Goal: Information Seeking & Learning: Learn about a topic

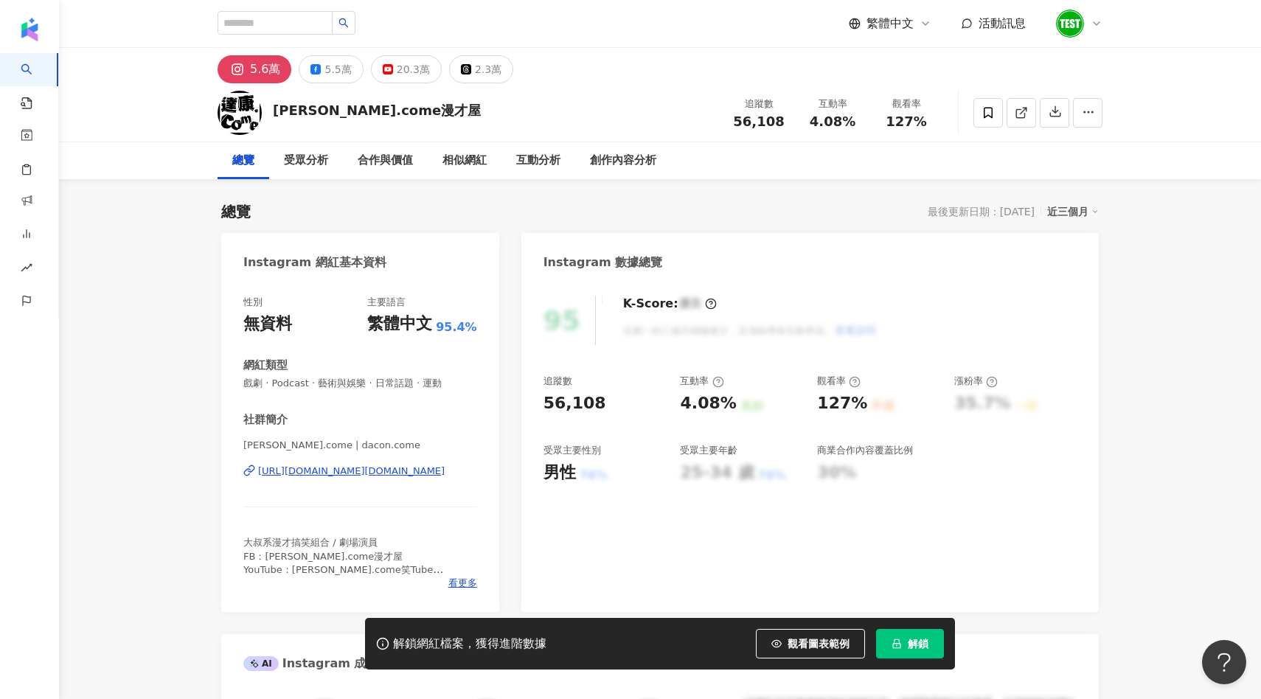
click at [630, 254] on div "Instagram 數據總覽" at bounding box center [602, 262] width 119 height 16
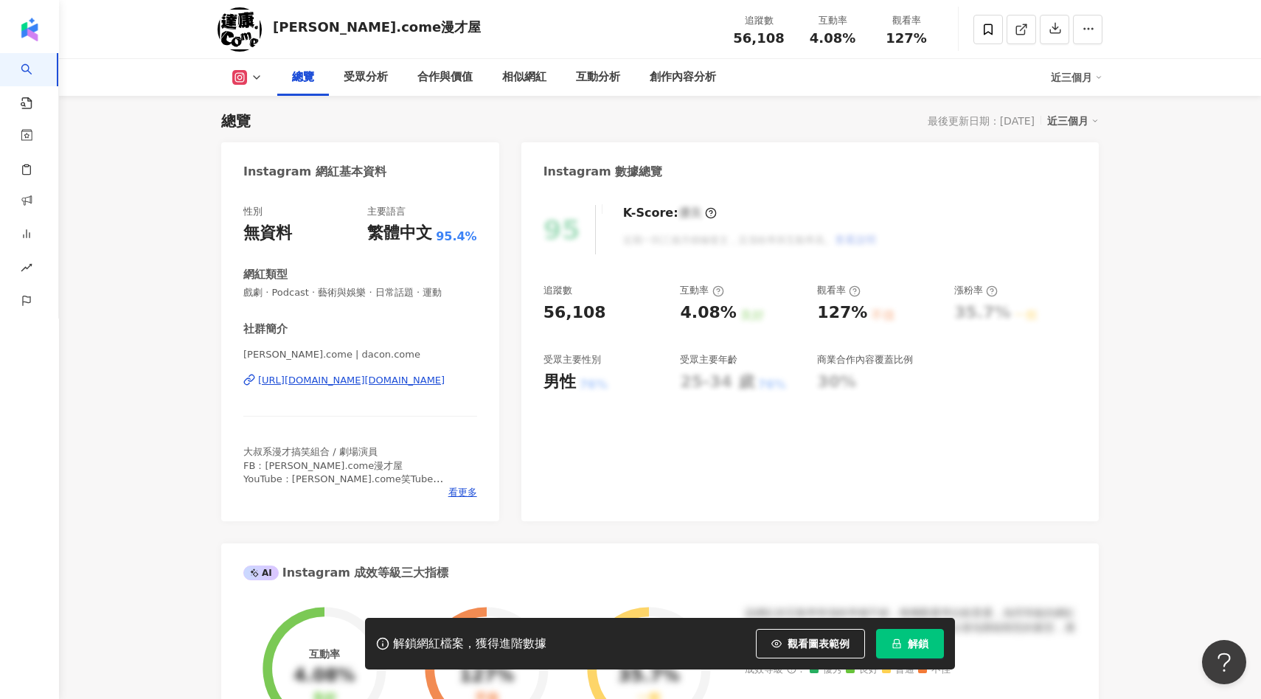
click at [699, 66] on div "創作內容分析" at bounding box center [683, 77] width 96 height 37
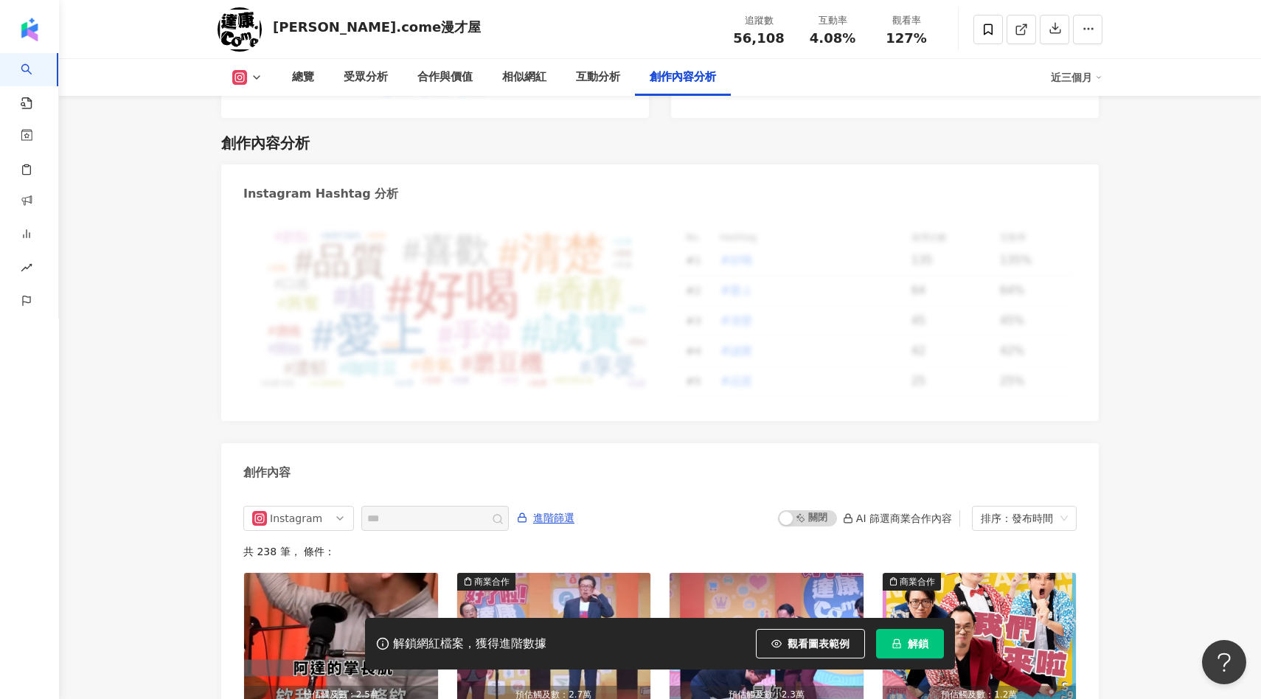
click at [894, 646] on icon "lock" at bounding box center [896, 643] width 10 height 10
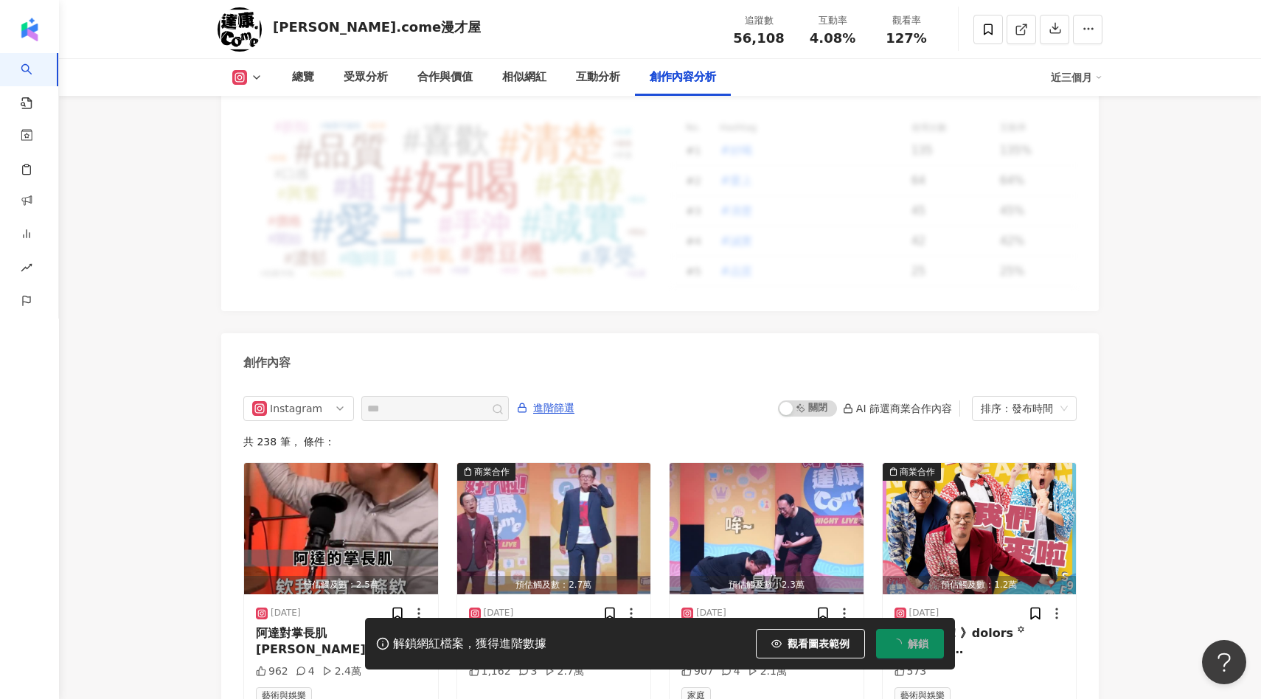
scroll to position [4278, 0]
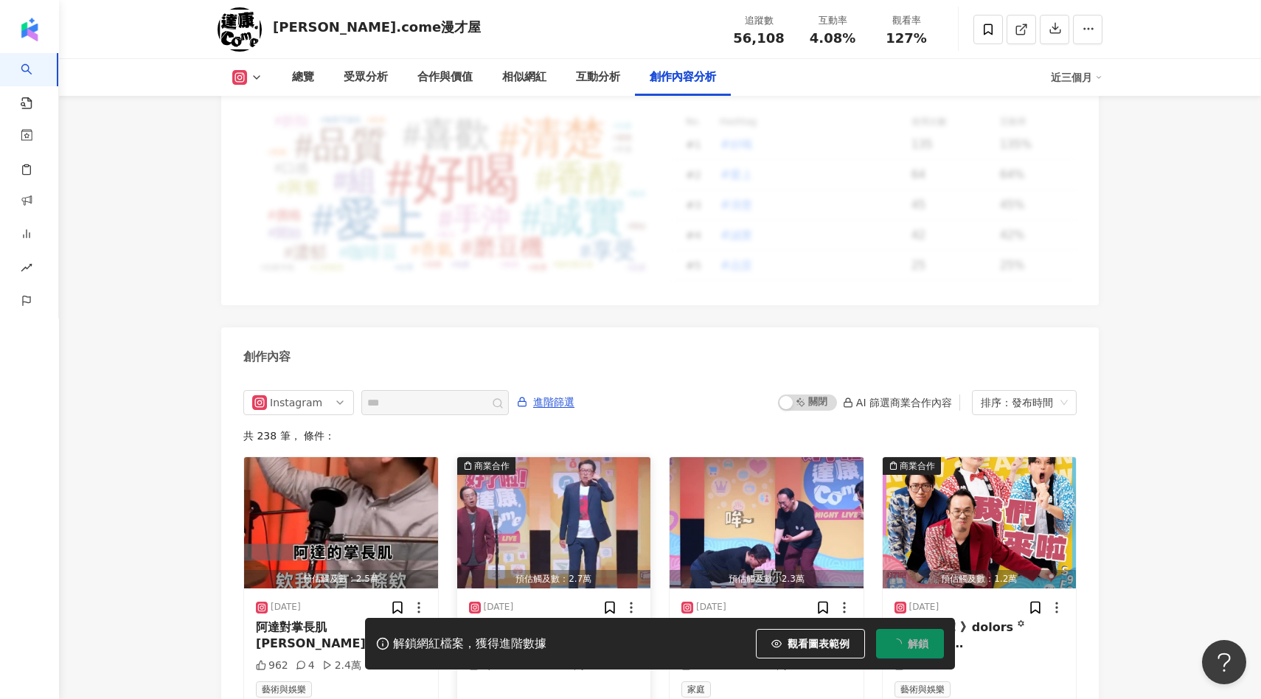
click at [559, 523] on img "button" at bounding box center [554, 522] width 194 height 131
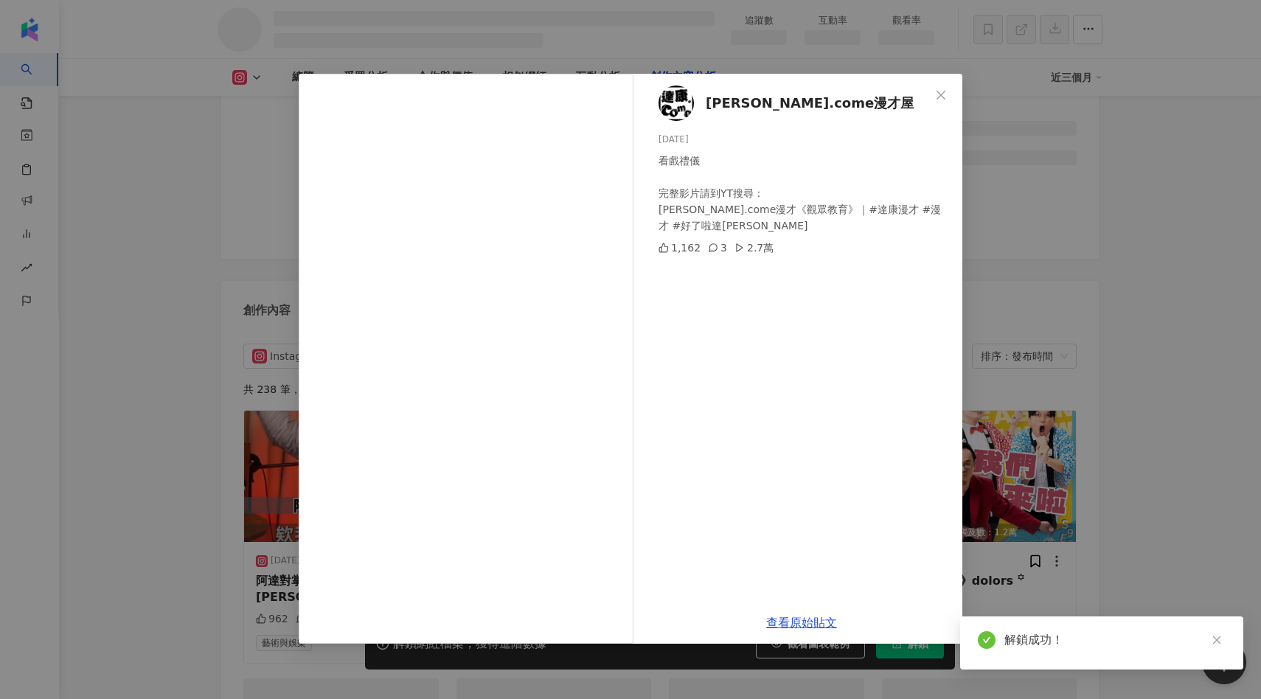
scroll to position [3740, 0]
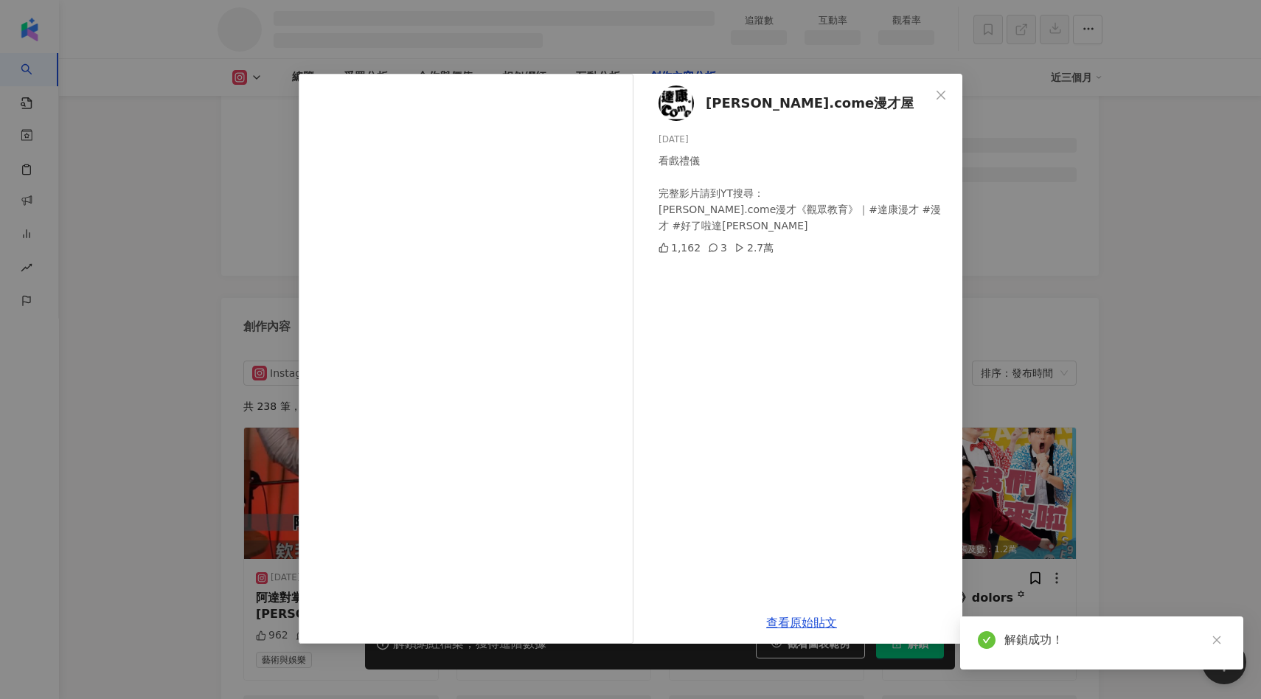
click at [1018, 273] on div "[PERSON_NAME].come漫才屋 [DATE] 看戲禮儀 完整影片請到YT搜尋： [PERSON_NAME].come漫才《觀眾教育》｜#達康漫才 …" at bounding box center [630, 349] width 1261 height 699
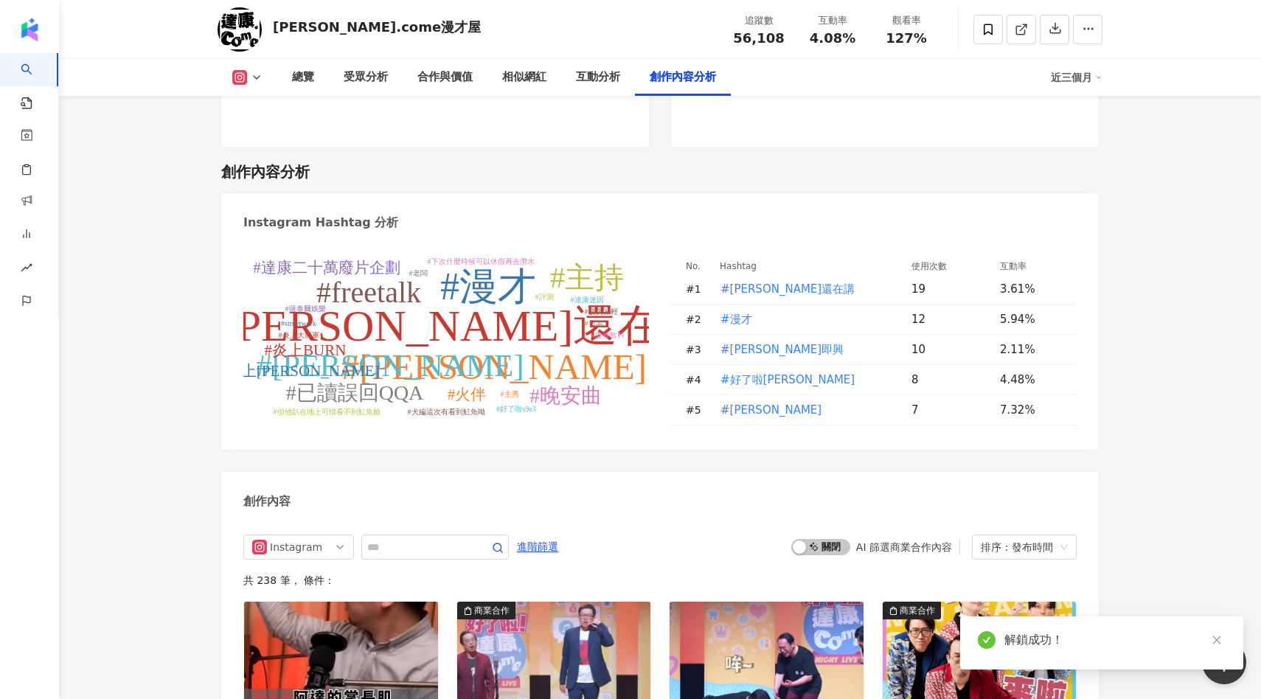
scroll to position [4456, 0]
click at [422, 539] on input "text" at bounding box center [418, 548] width 103 height 18
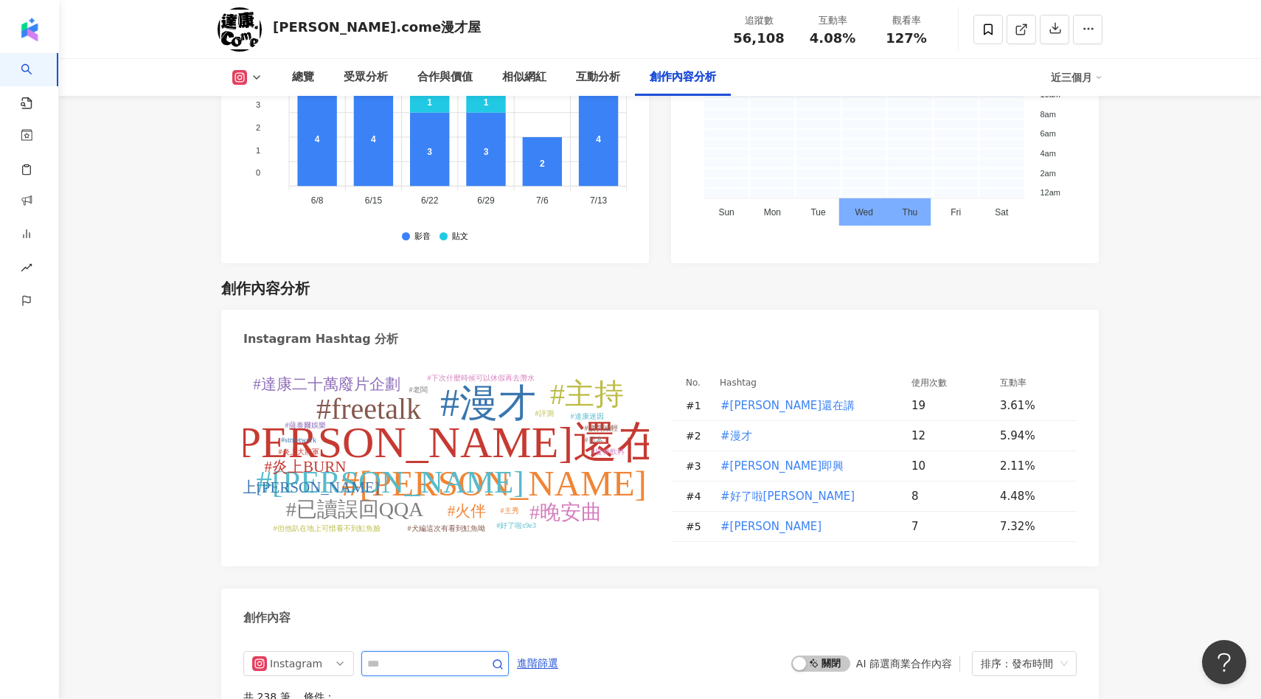
click at [395, 655] on input "text" at bounding box center [418, 664] width 103 height 18
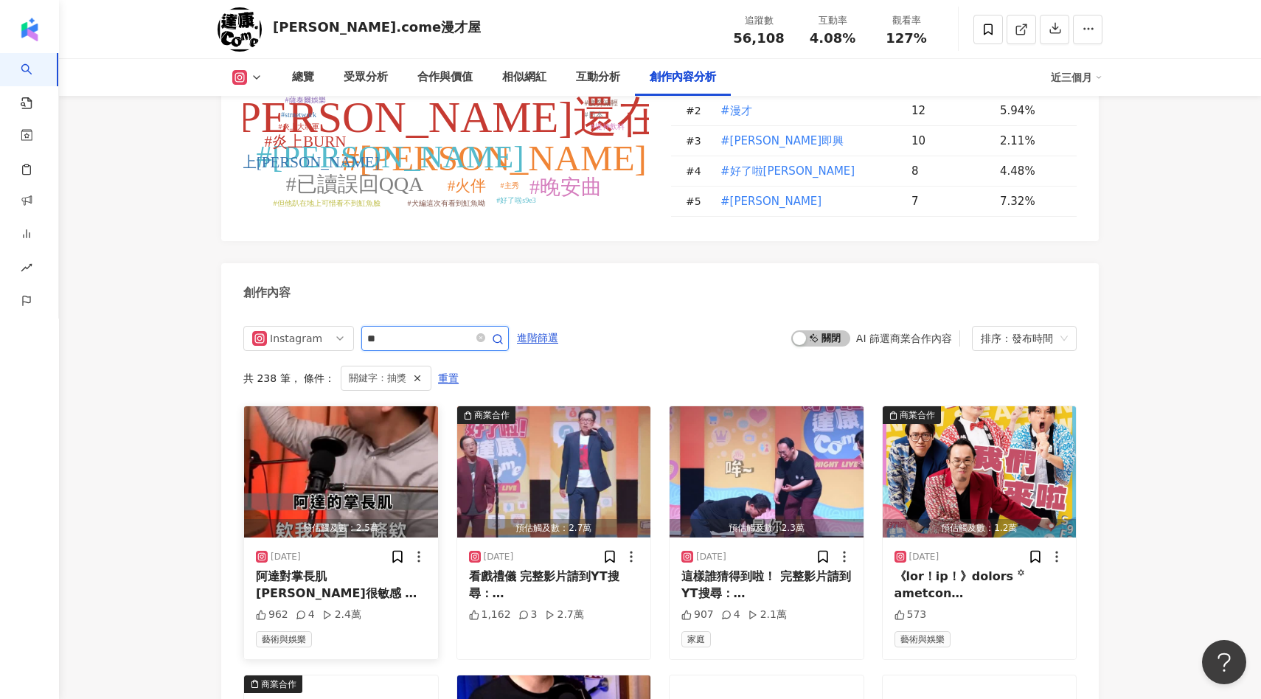
scroll to position [4644, 0]
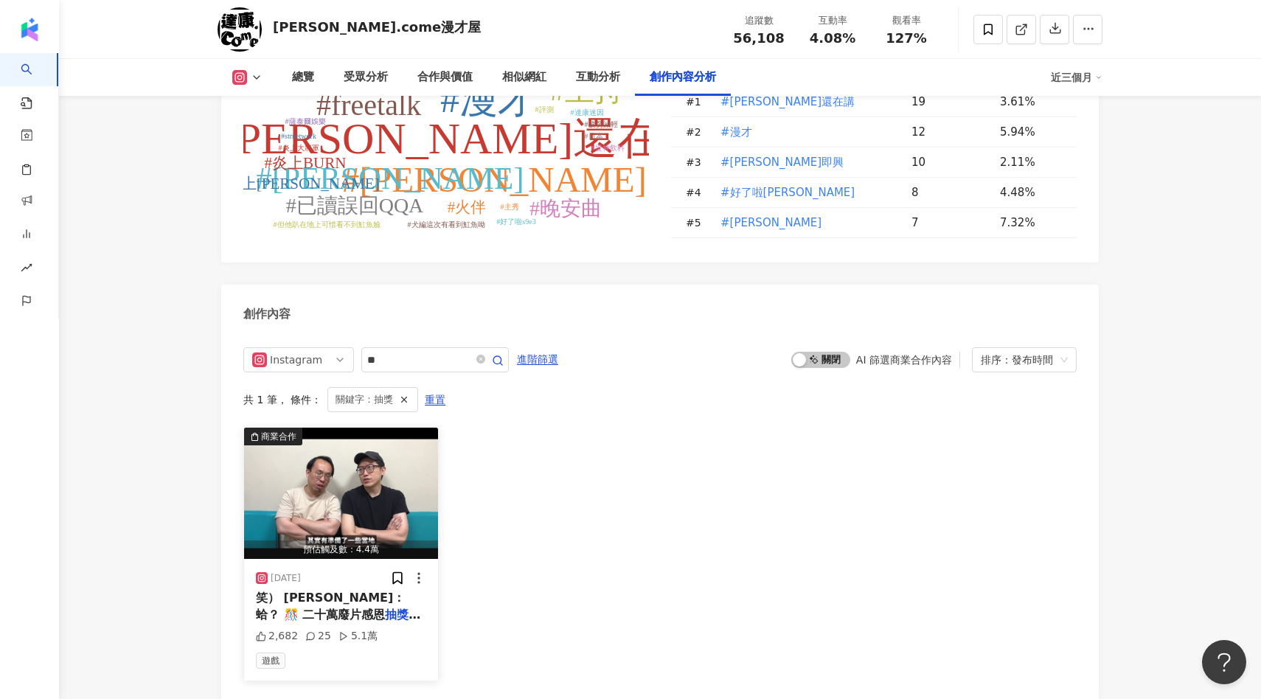
click at [377, 428] on img "button" at bounding box center [341, 493] width 194 height 131
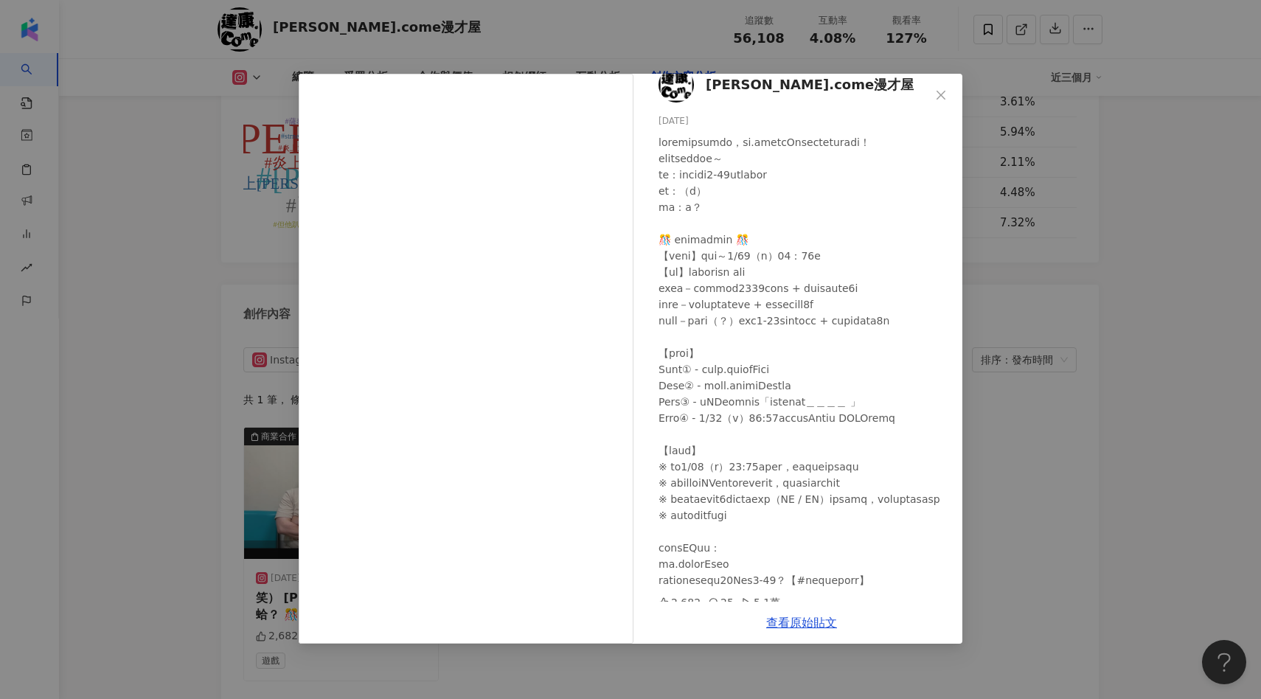
scroll to position [43, 0]
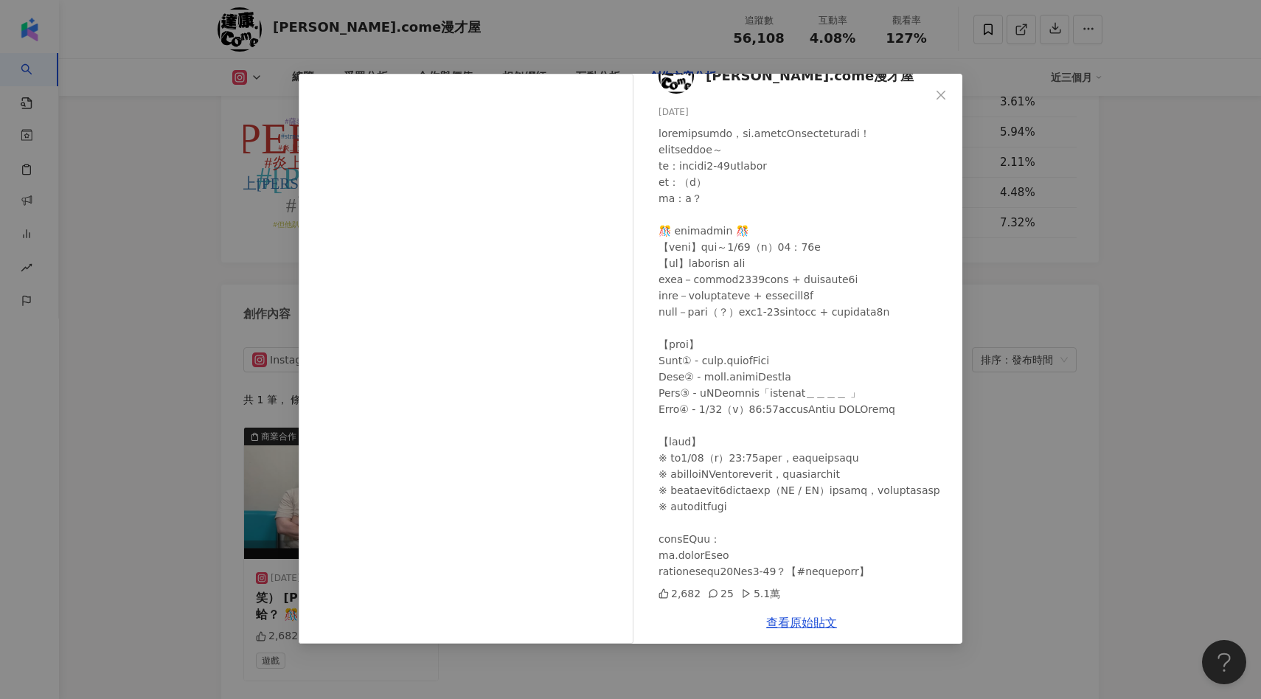
click at [1004, 365] on div "[PERSON_NAME].come漫才屋 [DATE] 2,682 25 5.1萬 查看原始貼文" at bounding box center [630, 349] width 1261 height 699
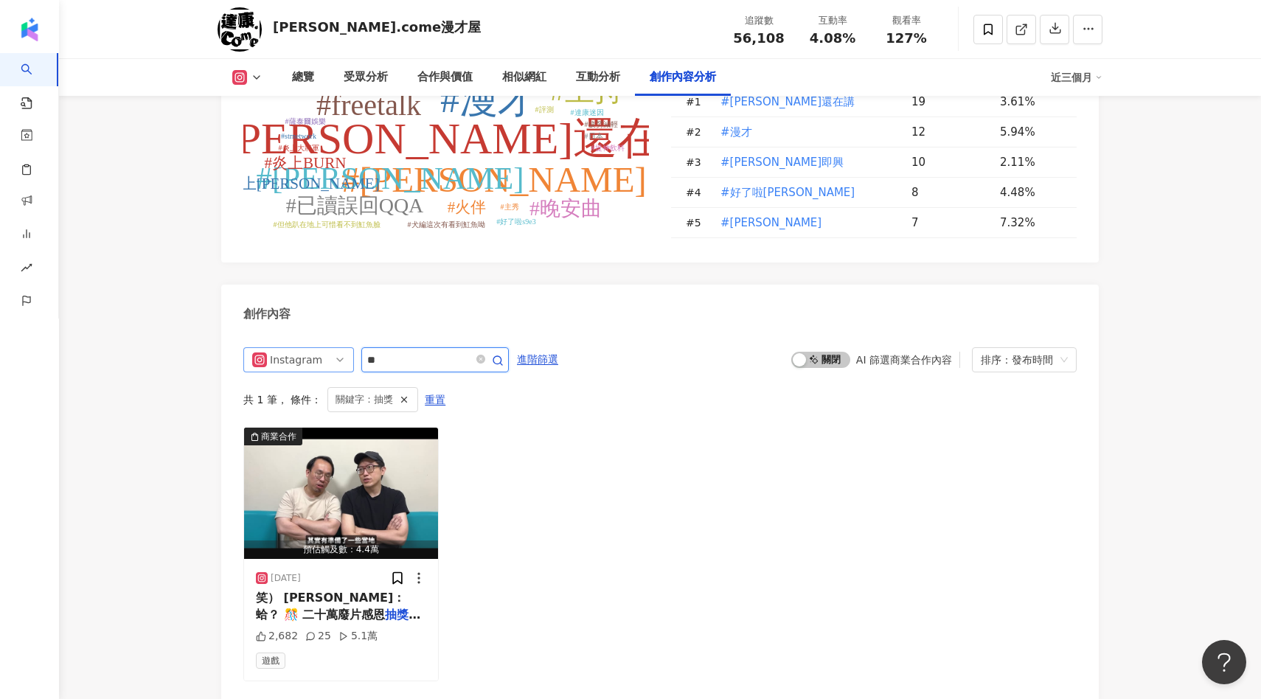
drag, startPoint x: 410, startPoint y: 193, endPoint x: 313, endPoint y: 193, distance: 97.3
click at [313, 347] on div "Instagram **" at bounding box center [375, 359] width 265 height 25
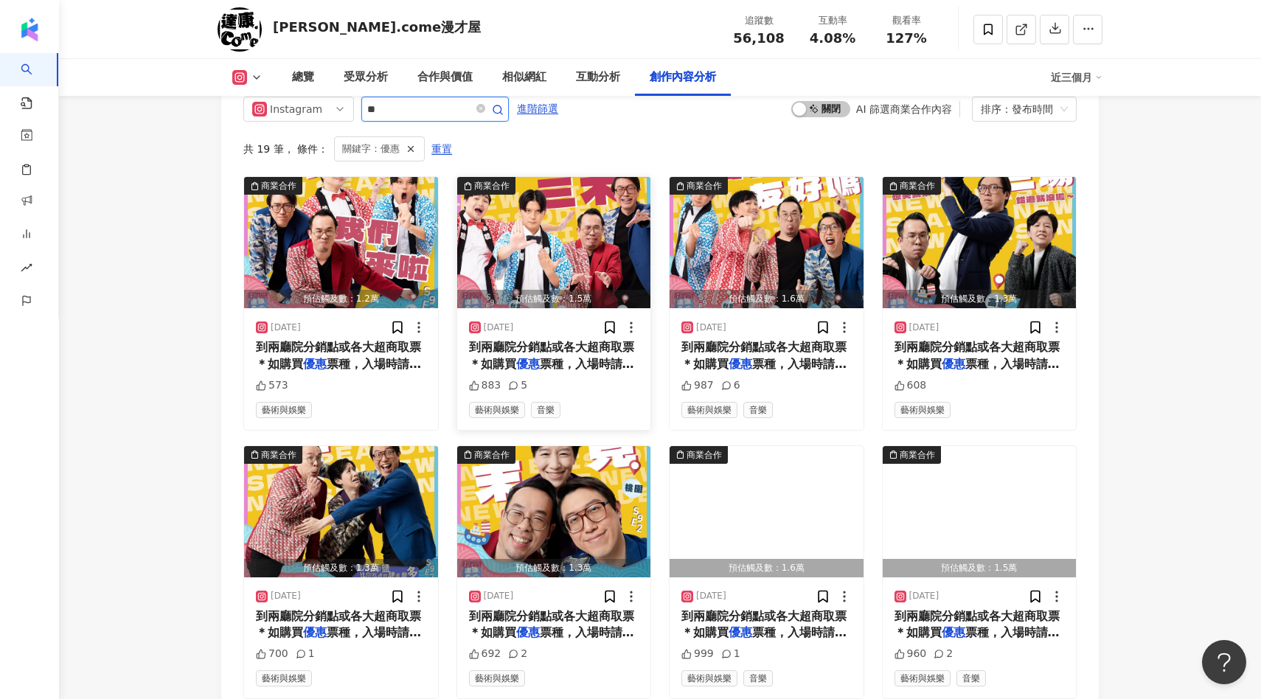
scroll to position [4707, 0]
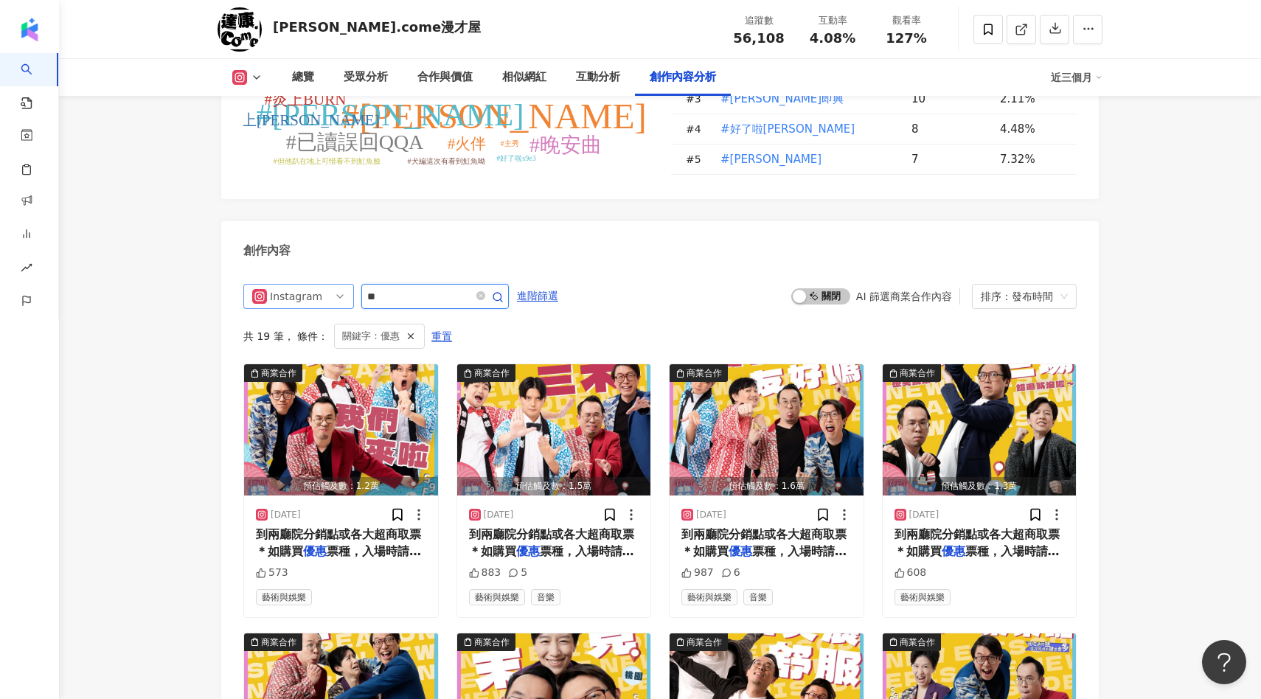
drag, startPoint x: 390, startPoint y: 133, endPoint x: 246, endPoint y: 133, distance: 143.7
click at [254, 284] on div "Instagram **" at bounding box center [375, 296] width 265 height 25
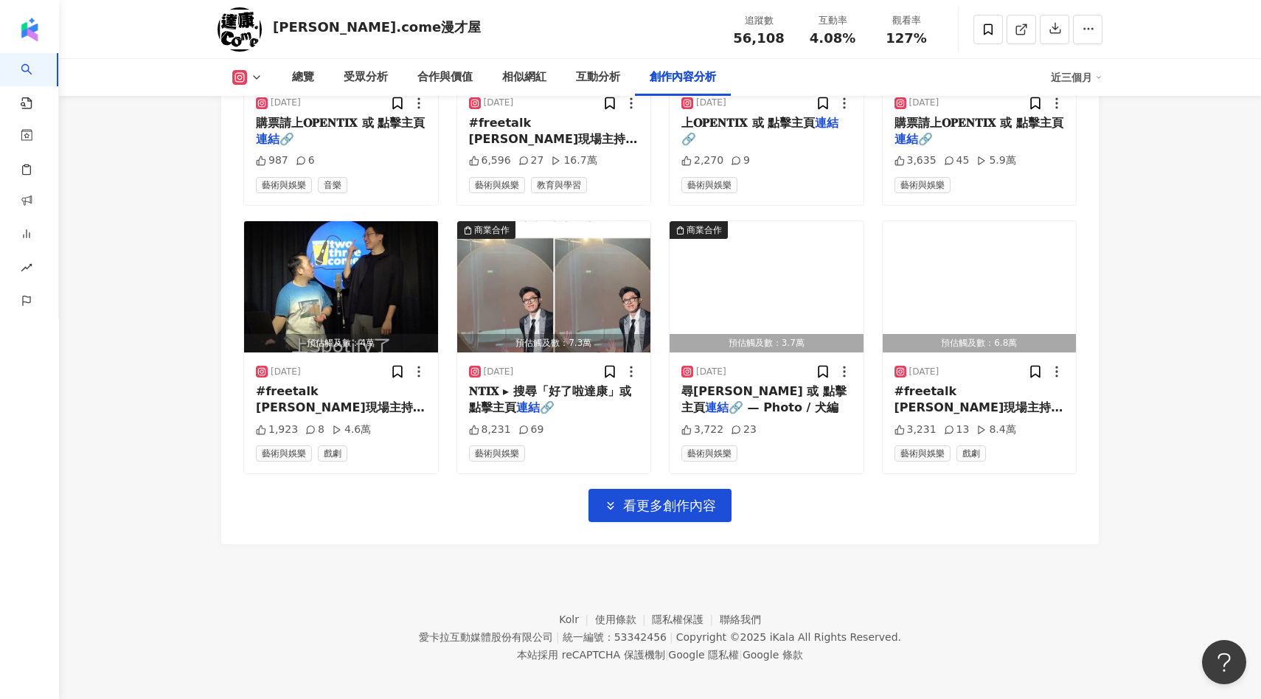
scroll to position [4665, 0]
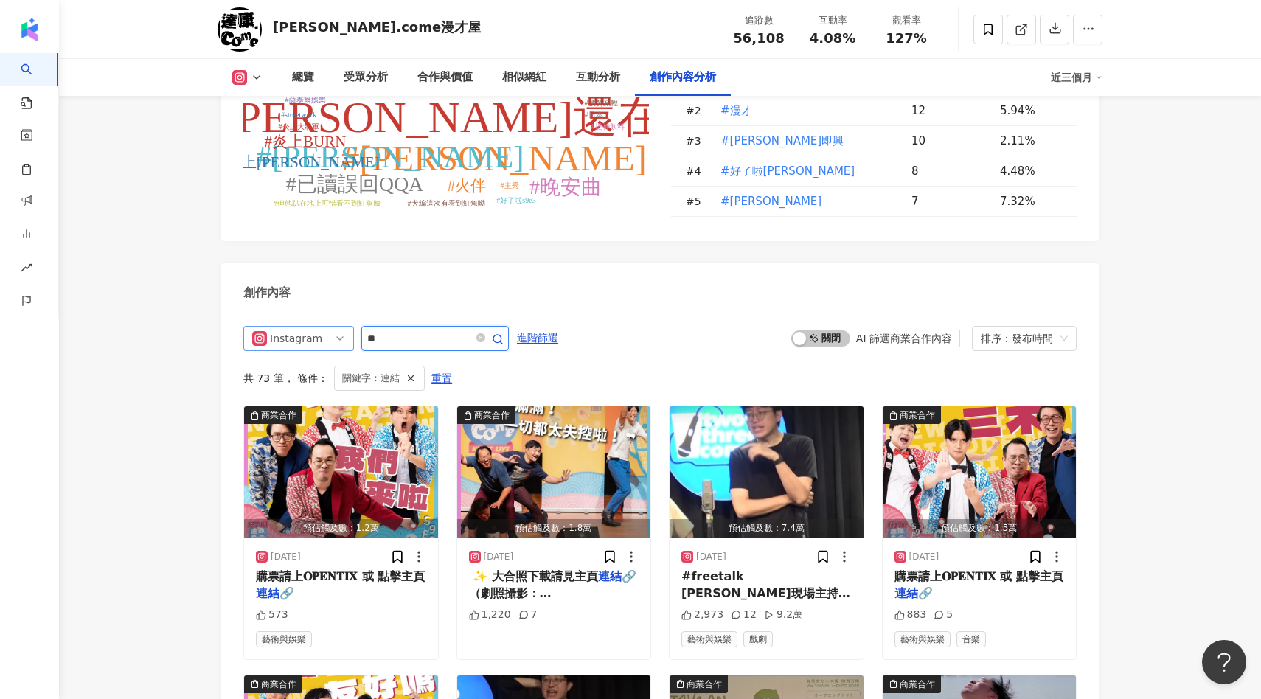
drag, startPoint x: 404, startPoint y: 175, endPoint x: 341, endPoint y: 175, distance: 62.7
click at [345, 326] on div "Instagram **" at bounding box center [375, 338] width 265 height 25
type input "**"
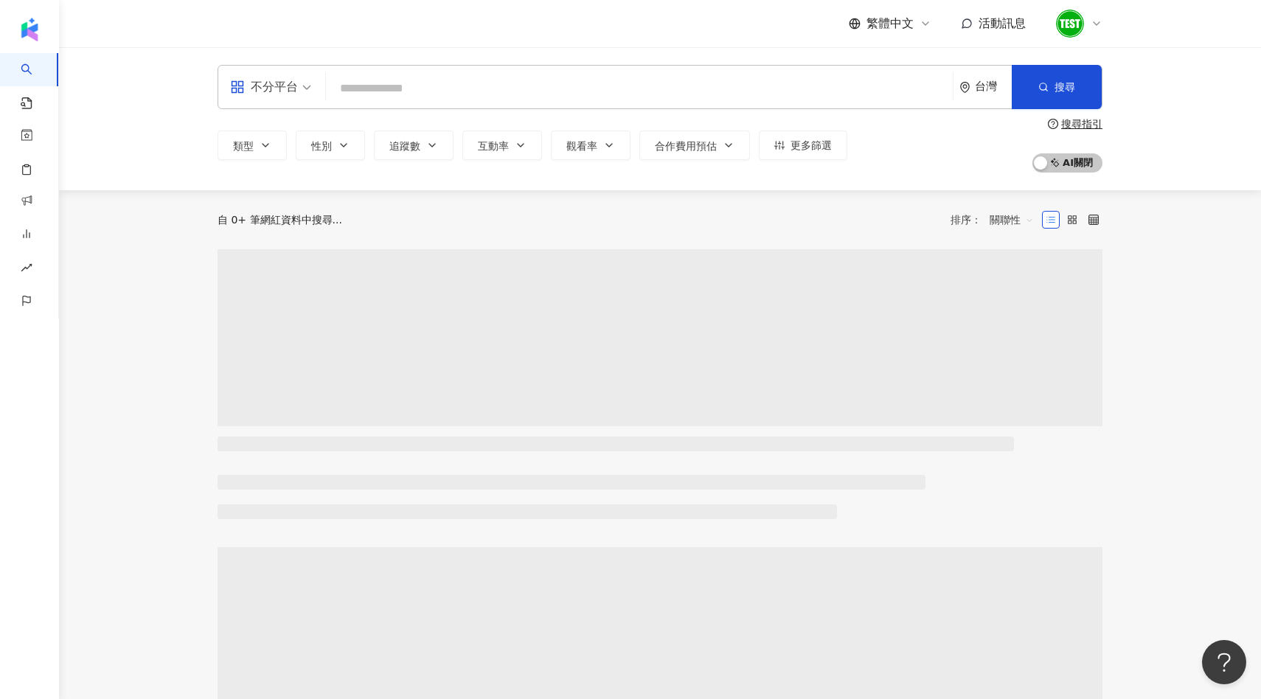
click at [402, 83] on input "search" at bounding box center [639, 88] width 615 height 28
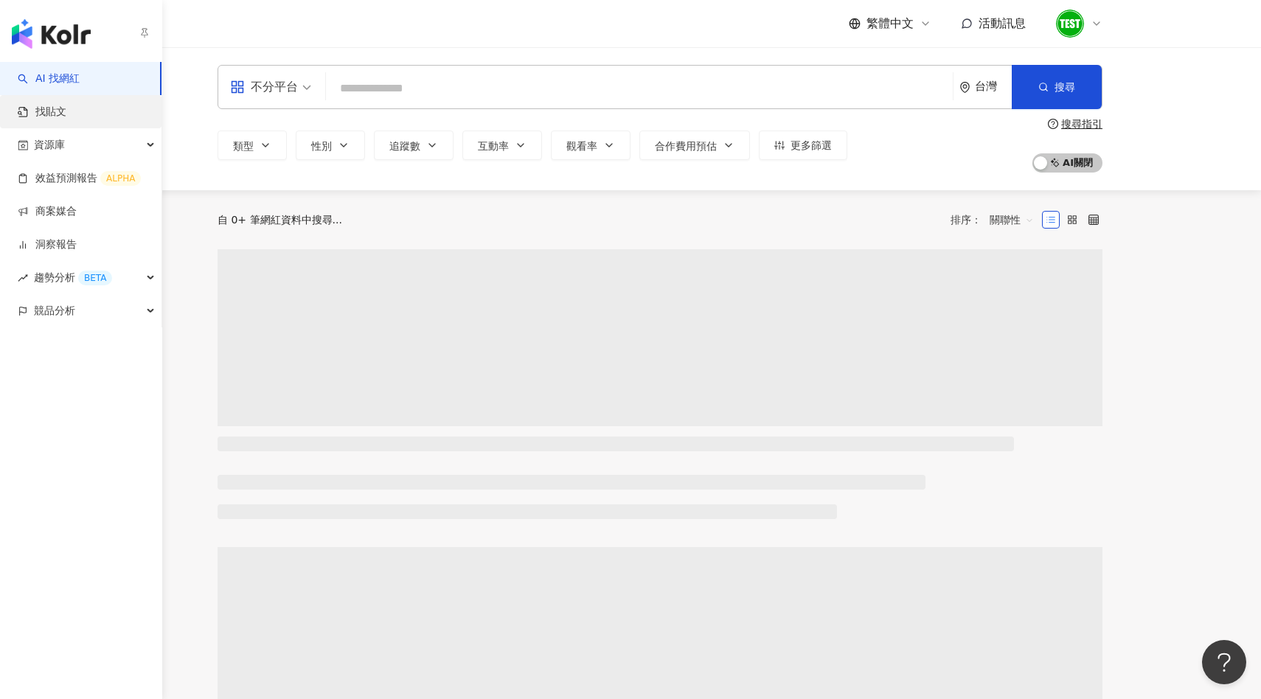
click at [43, 117] on link "找貼文" at bounding box center [42, 112] width 49 height 15
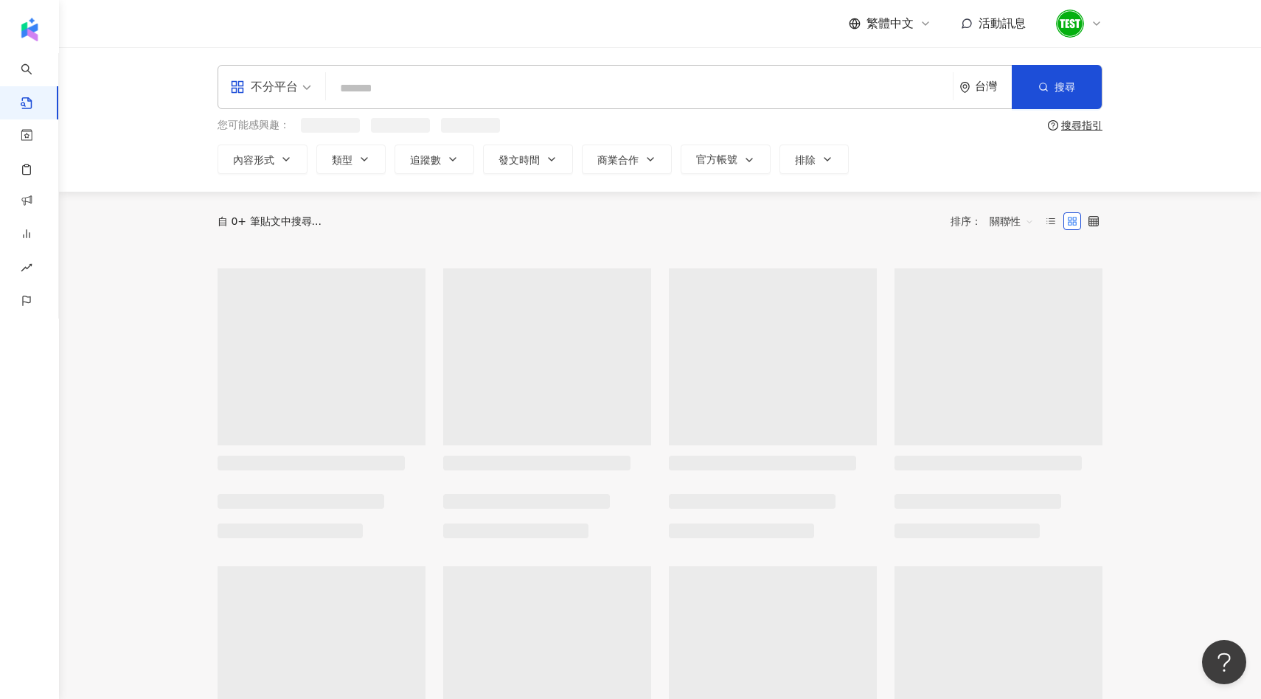
click at [372, 97] on input "search" at bounding box center [639, 88] width 615 height 32
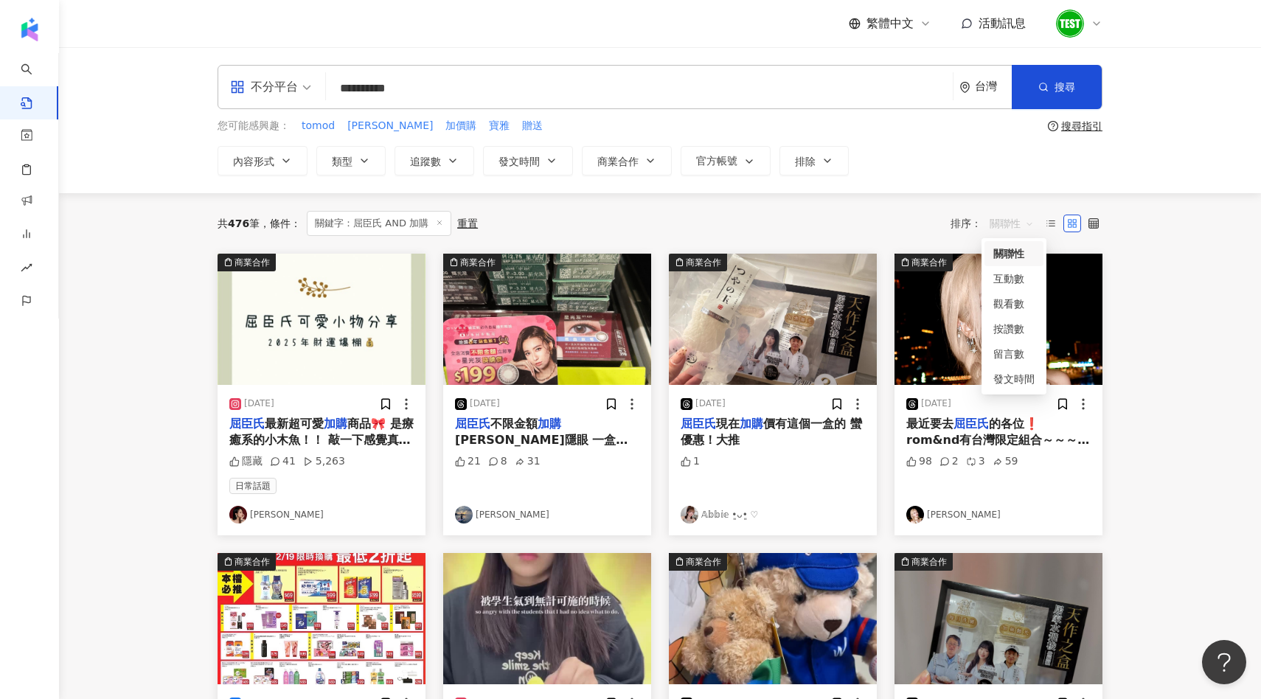
click at [1018, 215] on span "關聯性" at bounding box center [1011, 224] width 44 height 24
click at [1018, 298] on div "觀看數" at bounding box center [1013, 304] width 41 height 16
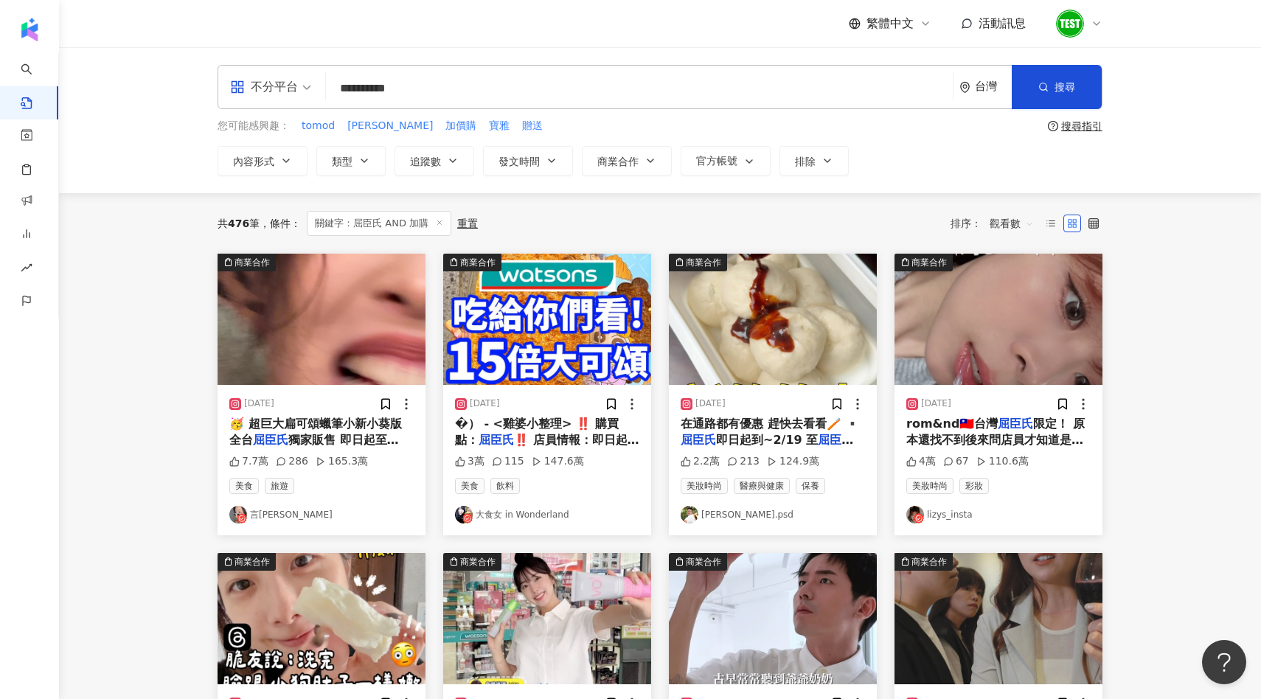
click at [375, 361] on img "button" at bounding box center [321, 319] width 208 height 131
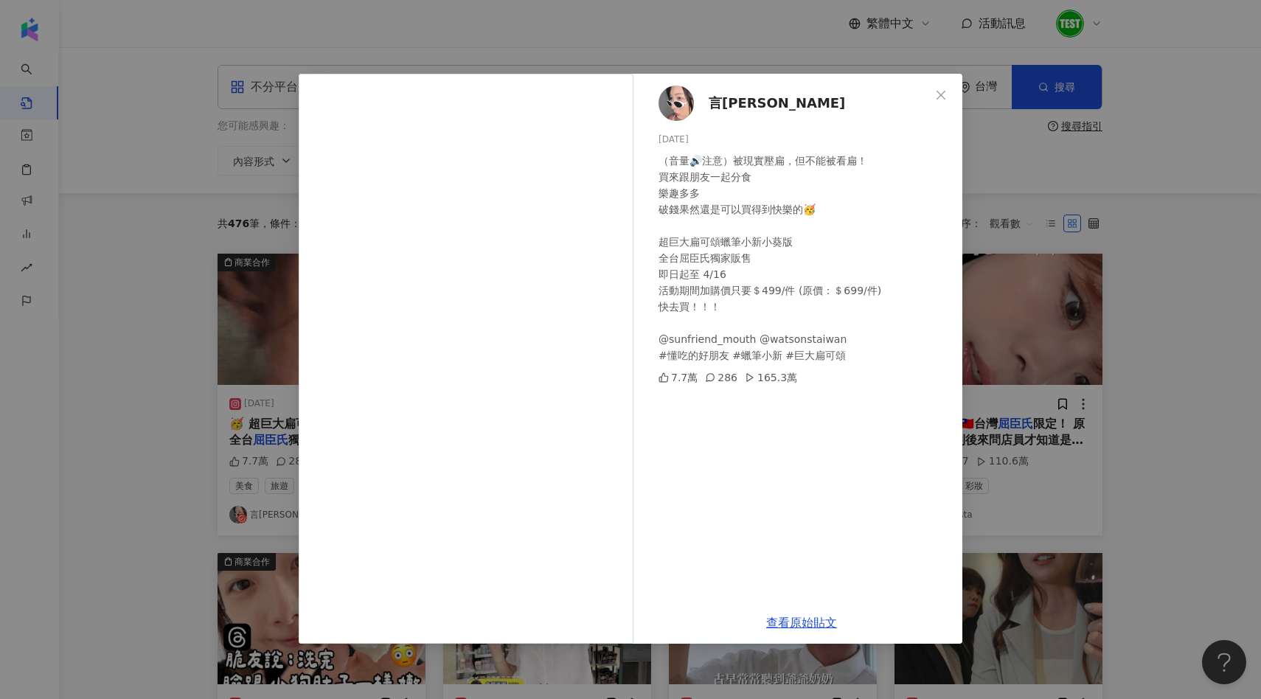
click at [976, 336] on div "言泳霈 2025/3/24 （音量🔊注意）被現實壓扁，但不能被看扁！ 買來跟朋友一起分食 樂趣多多 破錢果然還是可以買得到快樂的🥳 超巨大扁可頌蠟筆小新小葵版…" at bounding box center [630, 349] width 1261 height 699
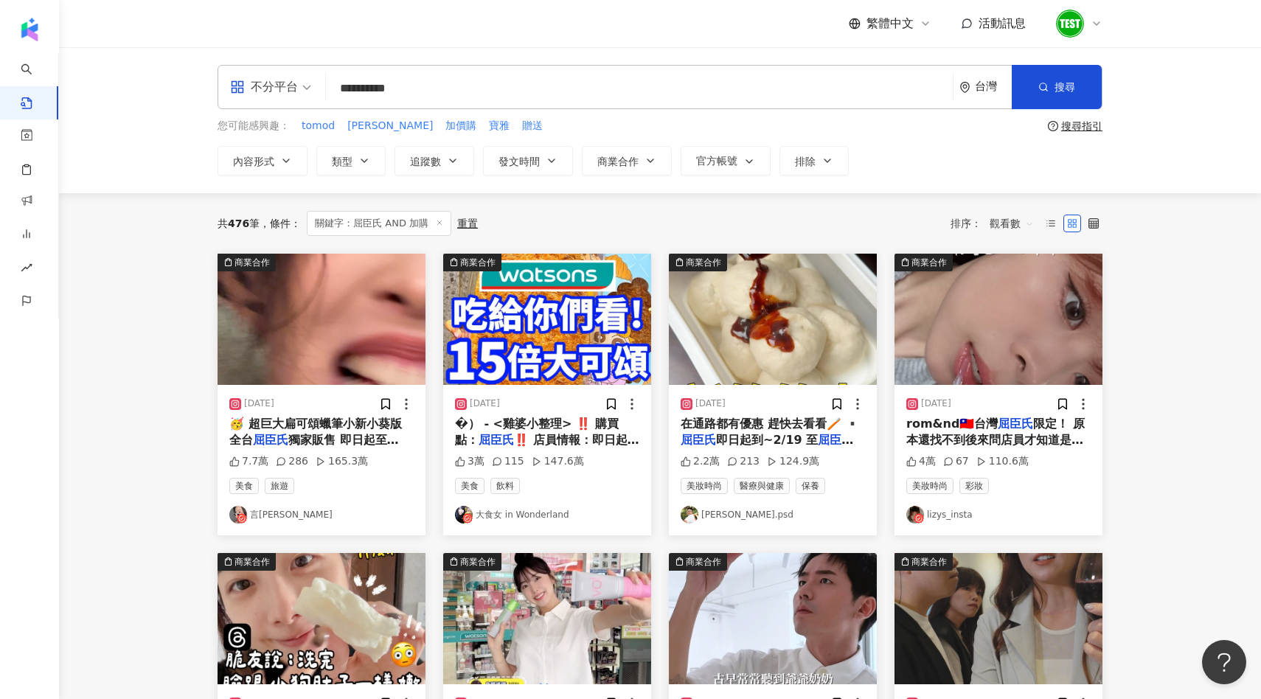
click at [767, 315] on img "button" at bounding box center [773, 319] width 208 height 131
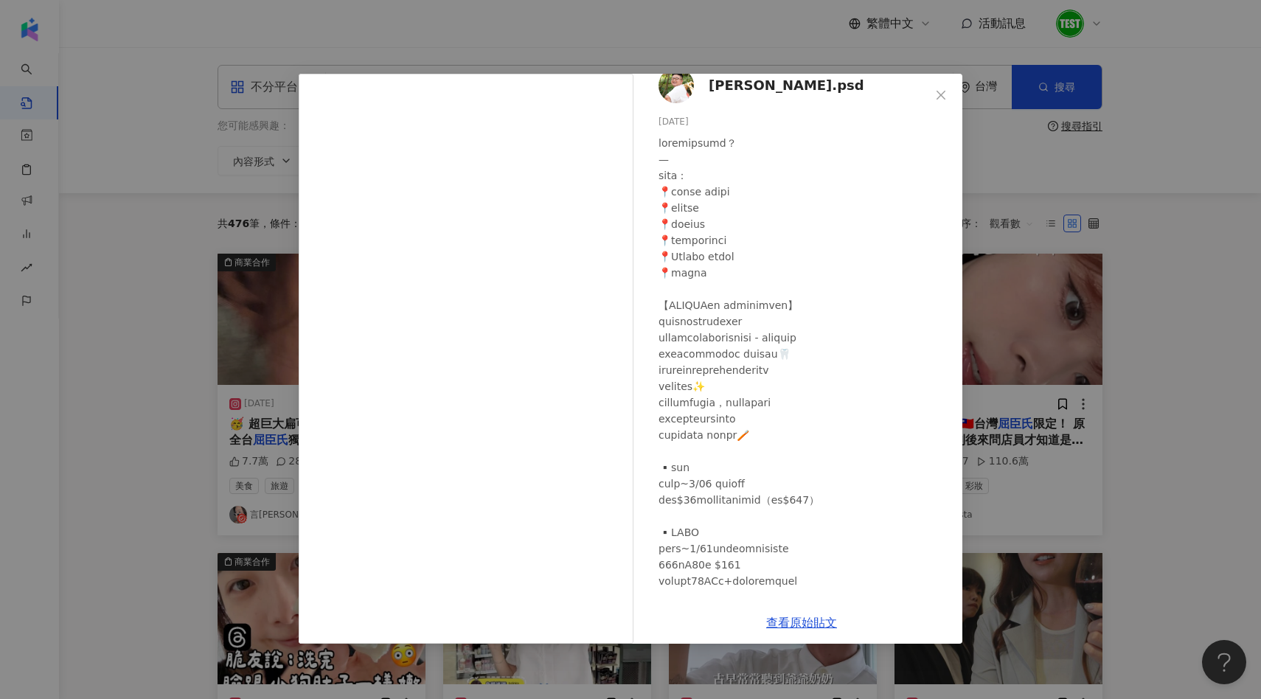
scroll to position [23, 0]
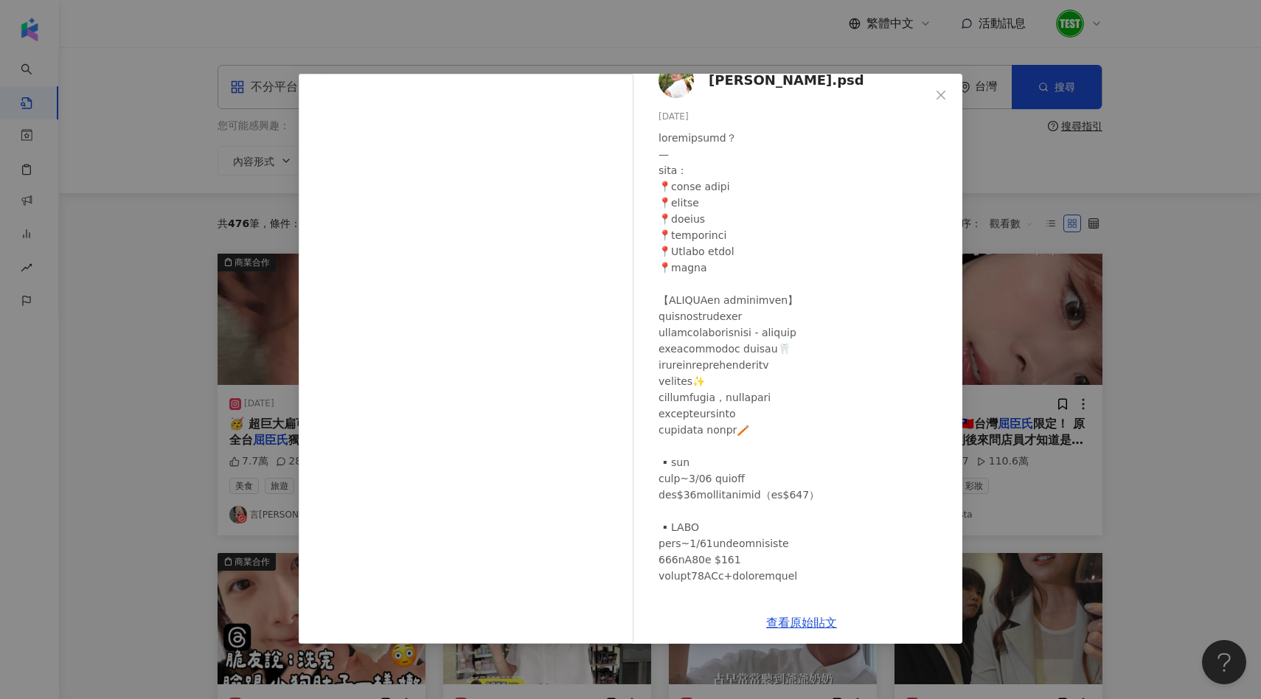
click at [985, 350] on div "jimmy.psd 2025/2/13 2.2萬 213 124.9萬 查看原始貼文" at bounding box center [630, 349] width 1261 height 699
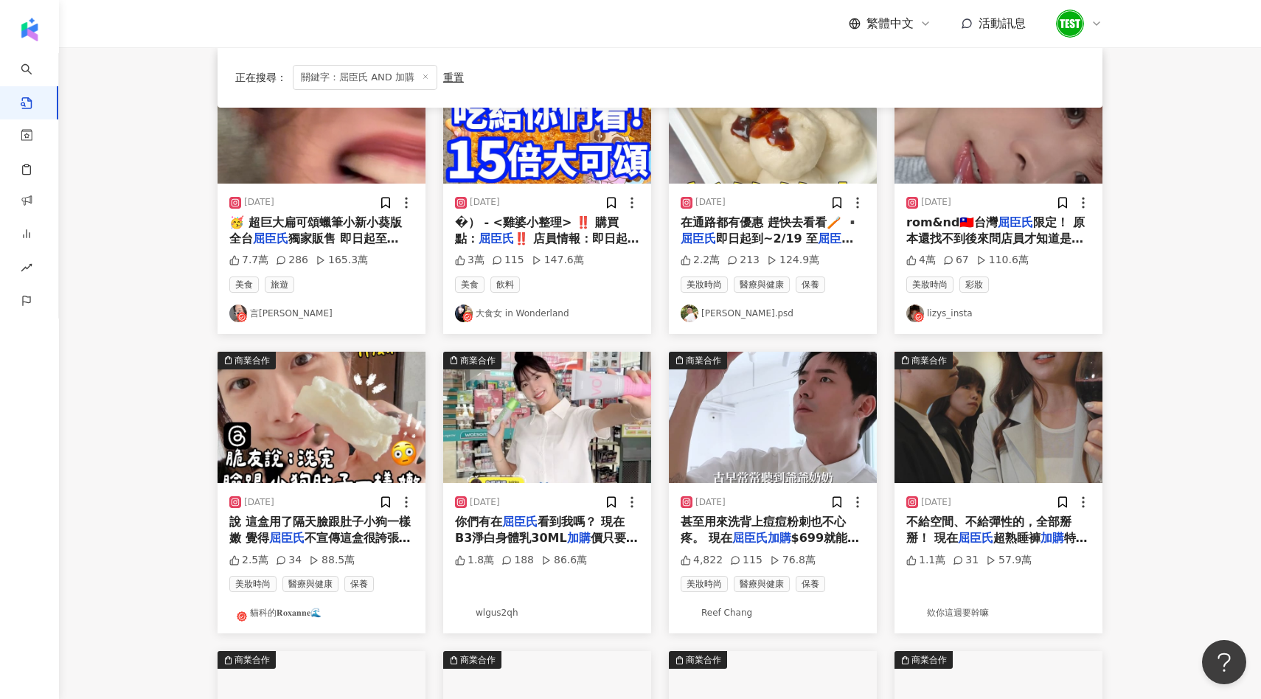
scroll to position [220, 0]
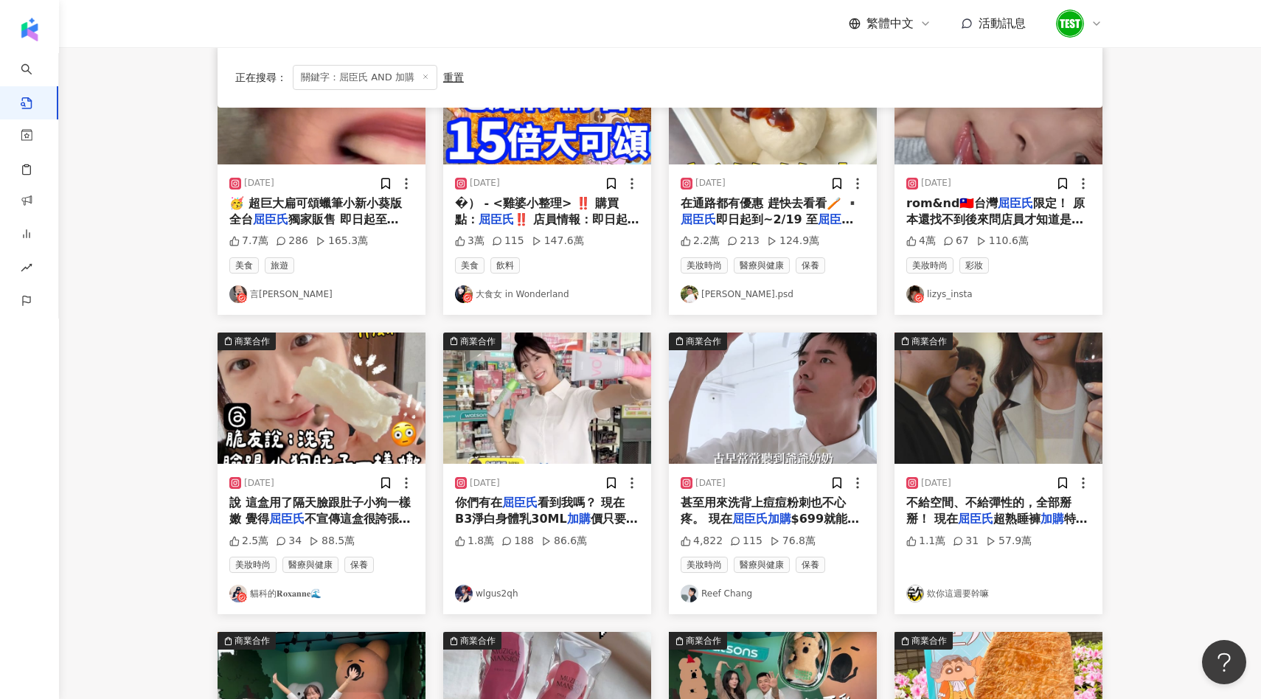
click at [378, 450] on img "button" at bounding box center [321, 397] width 208 height 131
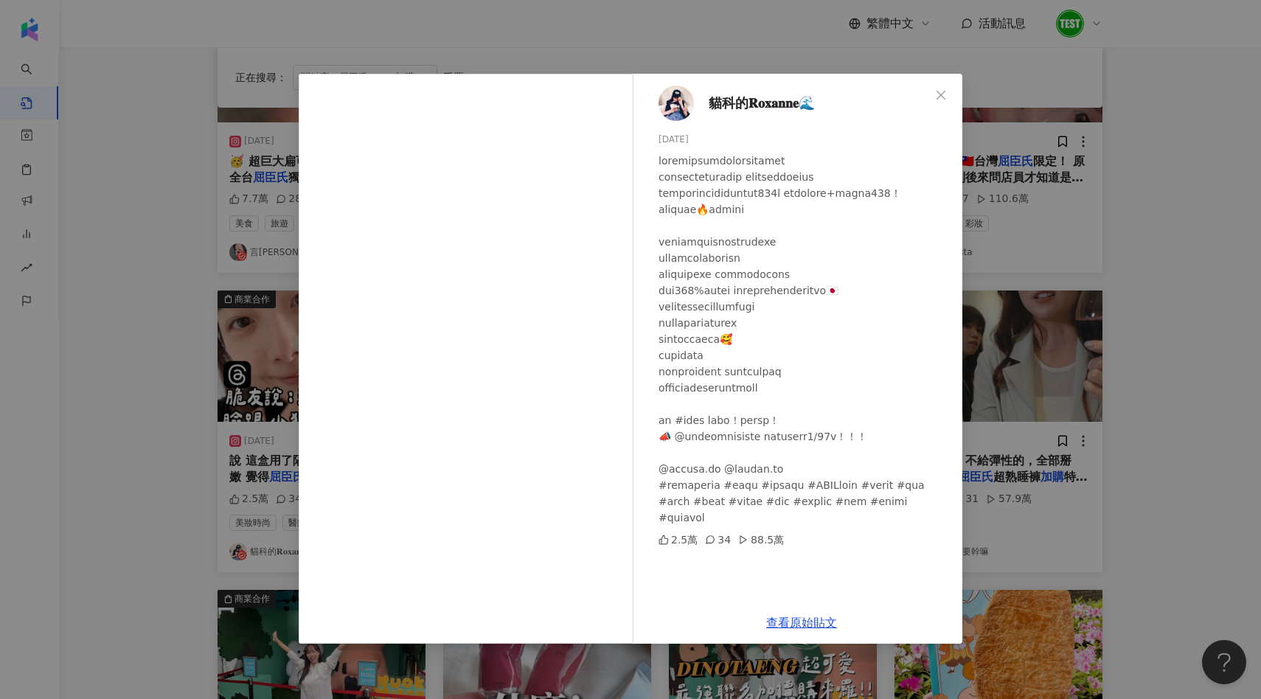
scroll to position [269, 0]
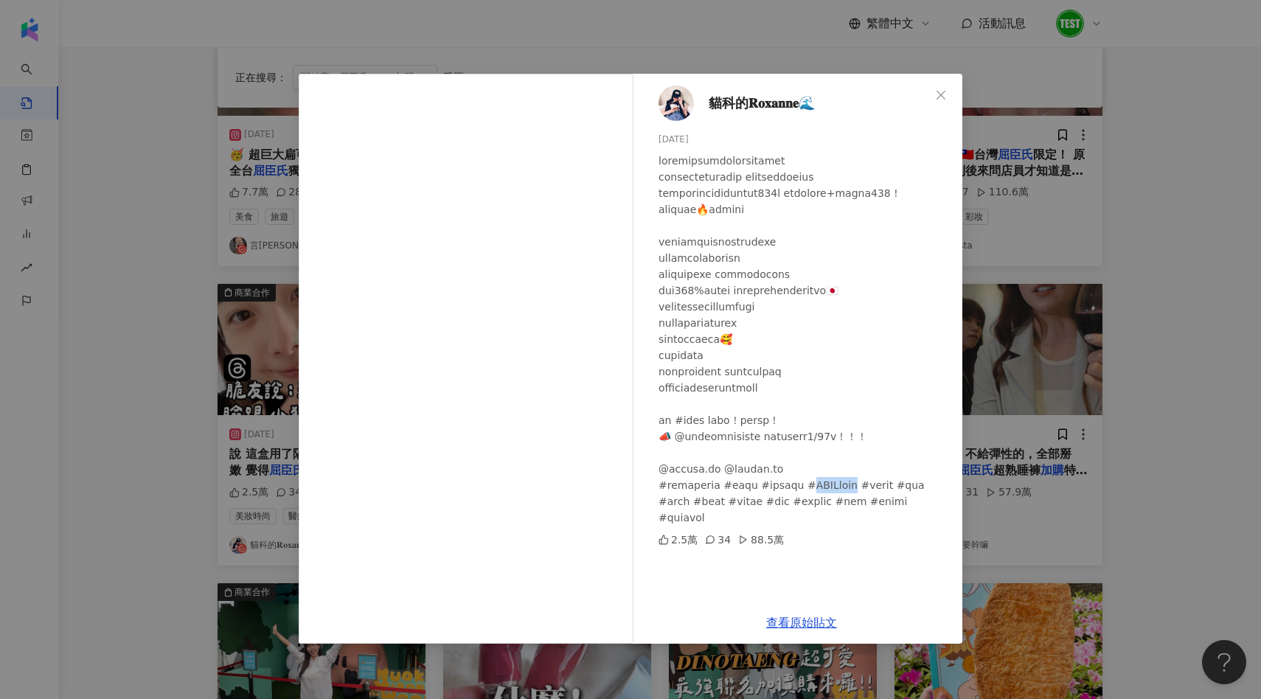
drag, startPoint x: 873, startPoint y: 520, endPoint x: 926, endPoint y: 519, distance: 53.1
click at [926, 519] on div at bounding box center [804, 339] width 292 height 373
copy div "i香爵 #白美茸"
click at [700, 54] on div "貓科的𝐑𝐨𝐱𝐚𝐧𝐧𝐞🌊 2025/1/10 2.5萬 34 88.5萬 查看原始貼文" at bounding box center [630, 349] width 1261 height 699
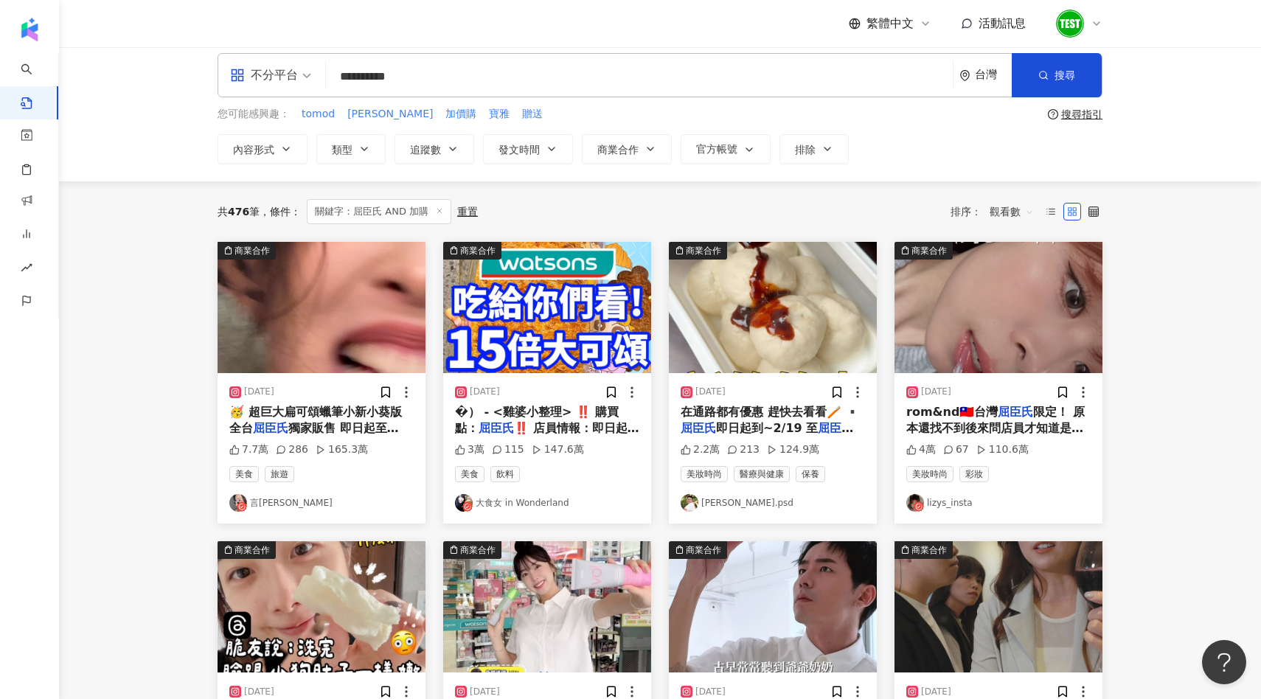
scroll to position [0, 0]
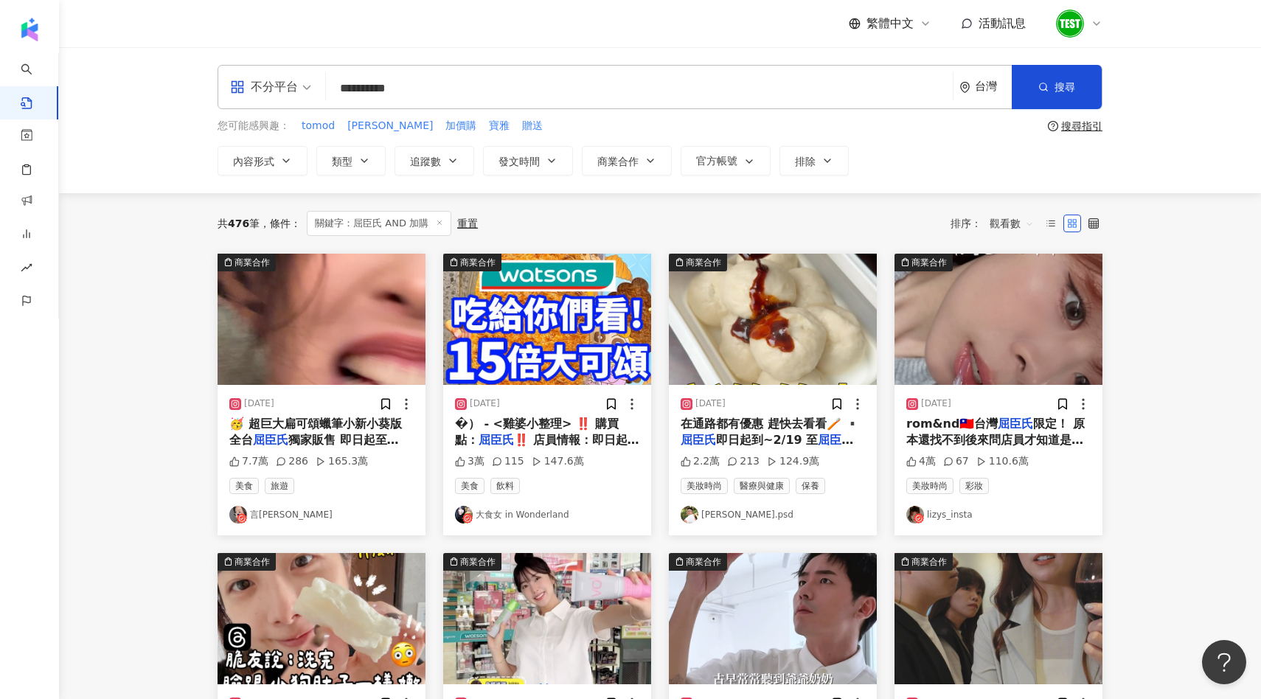
drag, startPoint x: 453, startPoint y: 97, endPoint x: 319, endPoint y: 98, distance: 133.4
click at [319, 98] on div "**********" at bounding box center [659, 87] width 885 height 44
type input "**"
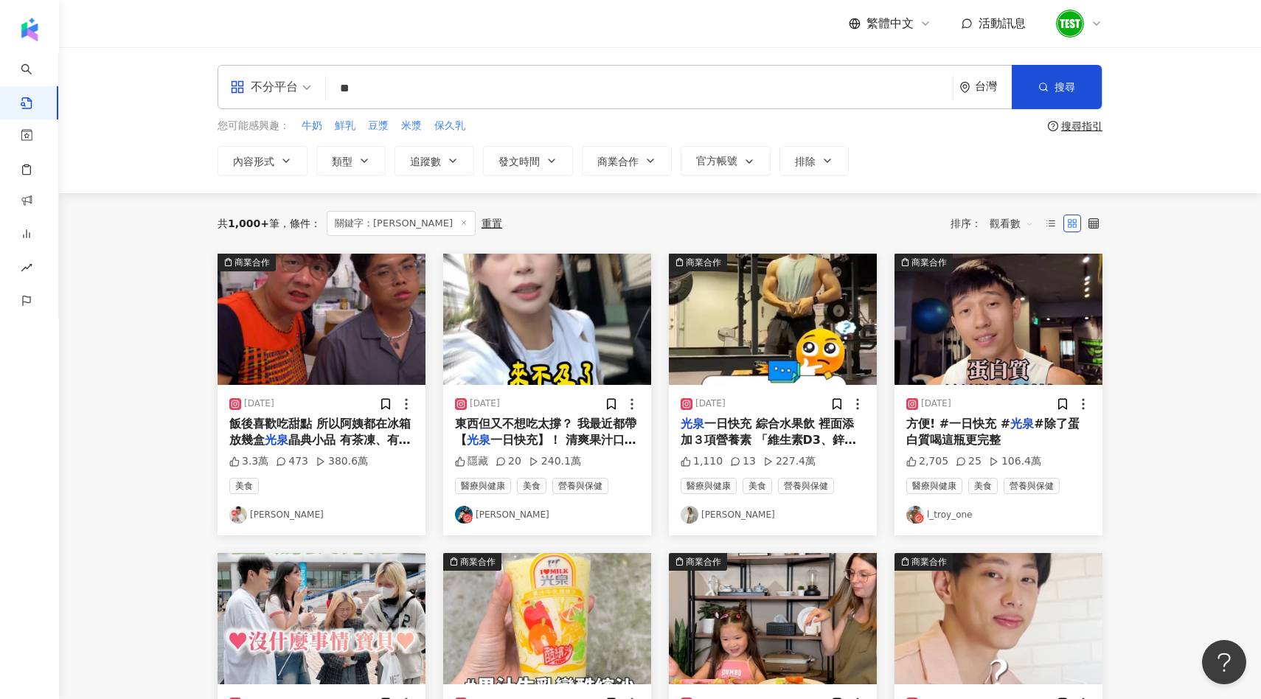
click at [387, 332] on img "button" at bounding box center [321, 319] width 208 height 131
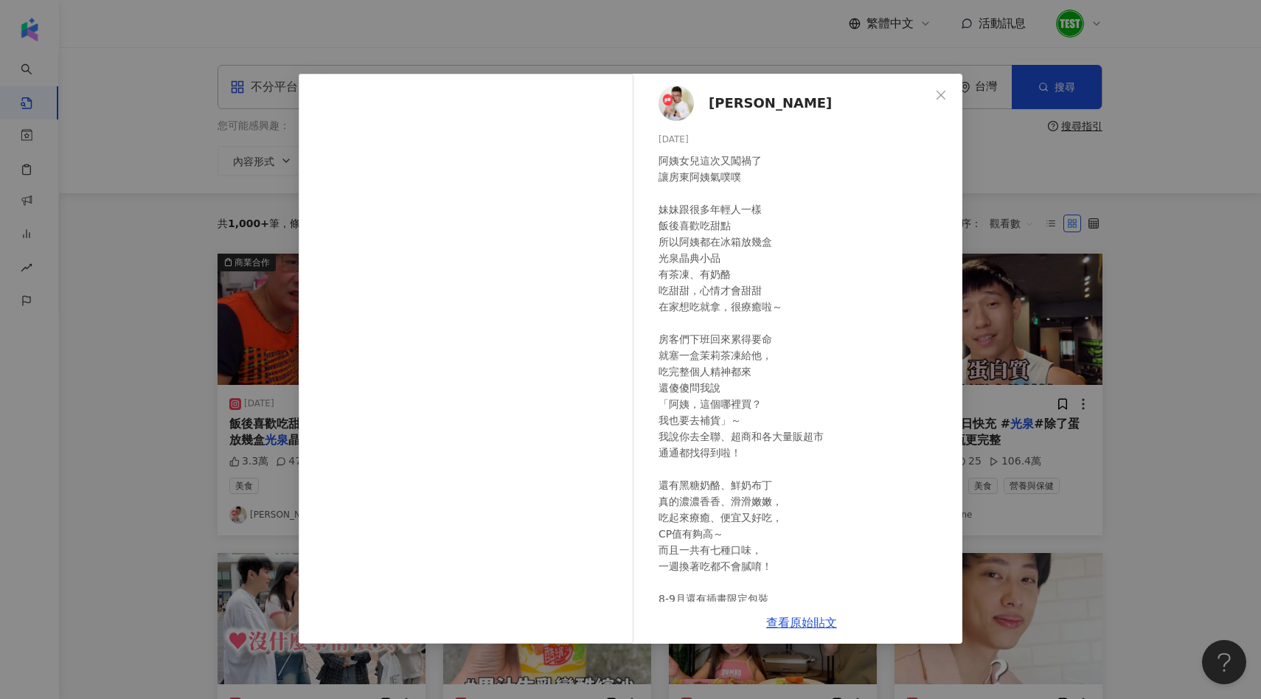
click at [1022, 333] on div "阿翰 2025/8/14 阿姨女兒這次又闖禍了 讓房東阿姨氣噗噗 妹妹跟很多年輕人一樣 飯後喜歡吃甜點 所以阿姨都在冰箱放幾盒 光泉晶典小品 有茶凍、有奶酪 …" at bounding box center [630, 349] width 1261 height 699
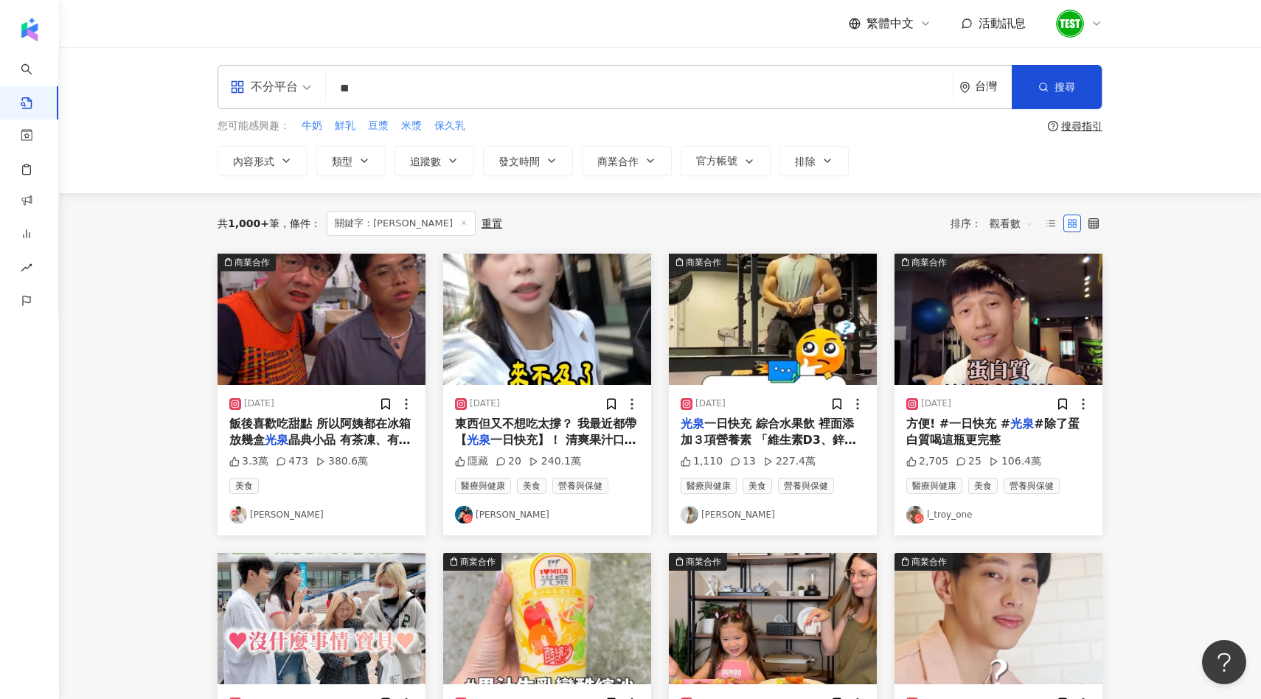
click at [830, 330] on img "button" at bounding box center [773, 319] width 208 height 131
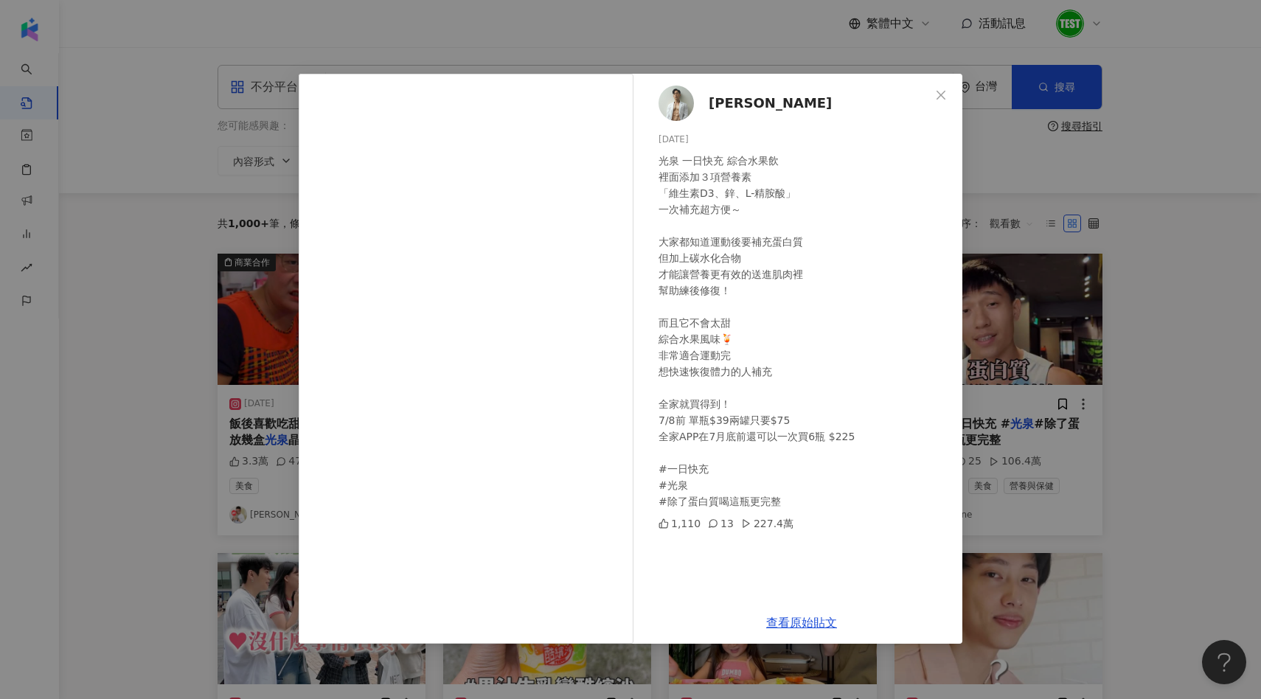
click at [1019, 333] on div "林常棣 2025/7/3 光泉 一日快充 綜合水果飲 裡面添加３項營養素 「維生素D3、鋅、L-精胺酸」 一次補充超方便～ 大家都知道運動後要補充蛋白質 但加…" at bounding box center [630, 349] width 1261 height 699
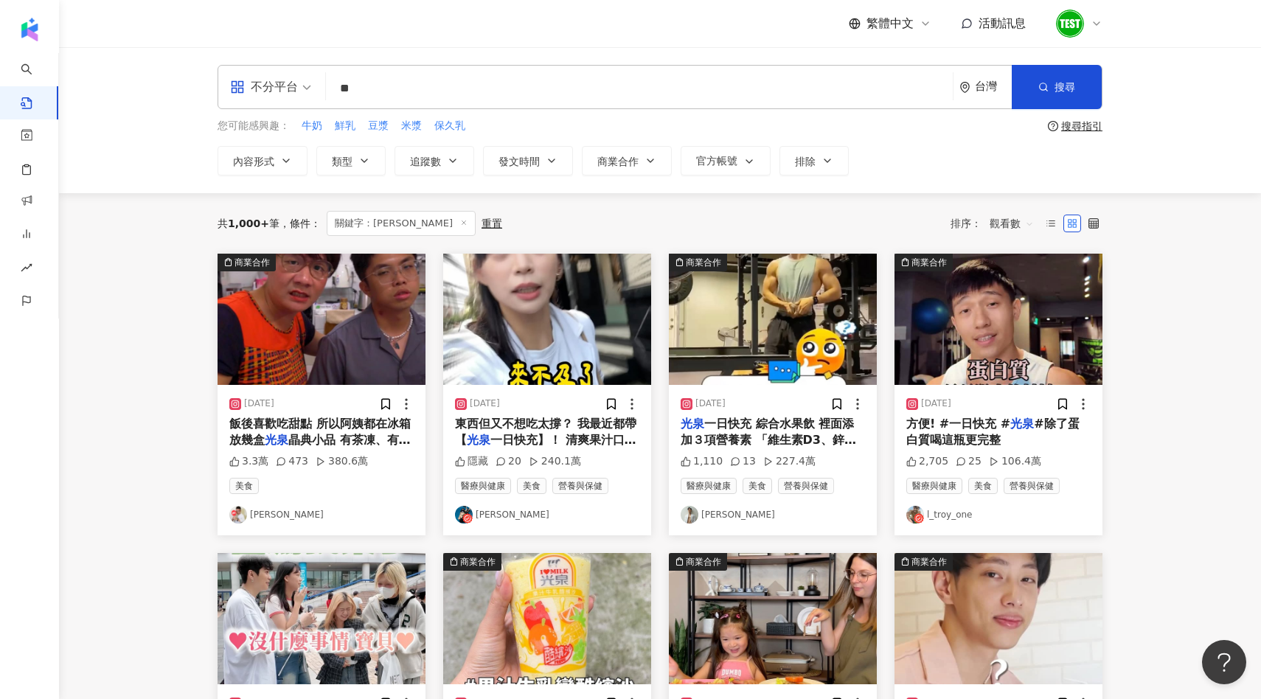
click at [1019, 333] on img "button" at bounding box center [998, 319] width 208 height 131
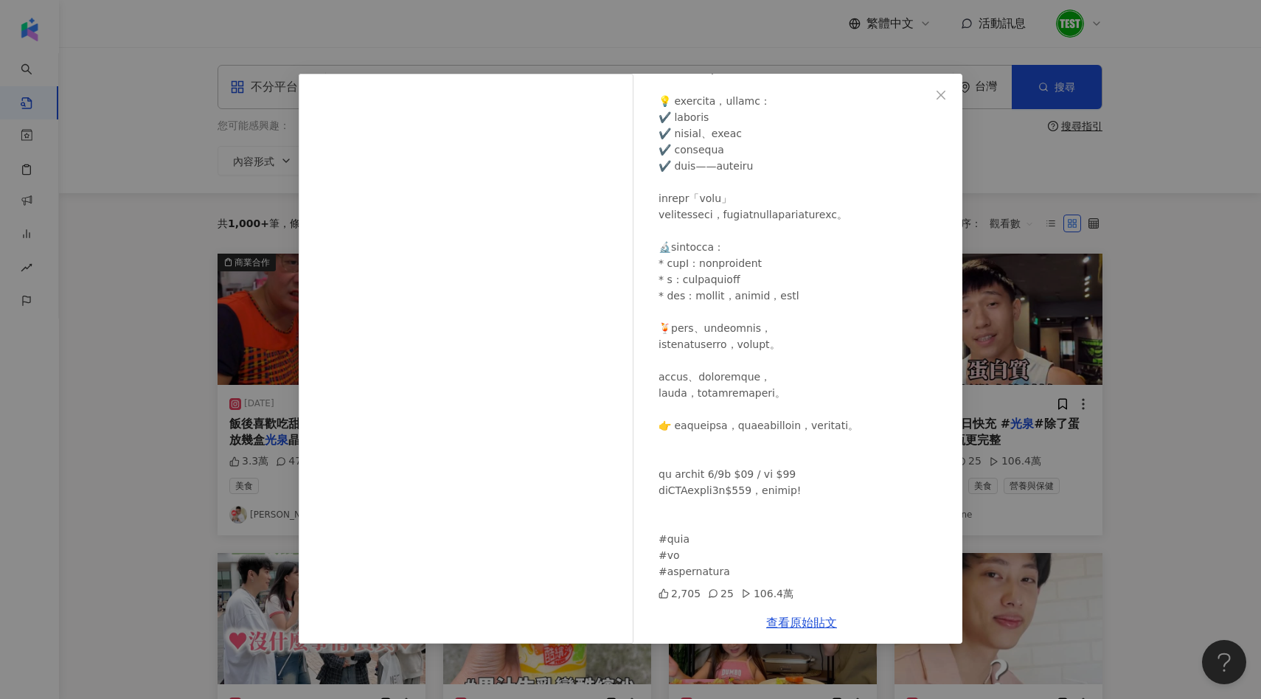
scroll to position [238, 0]
click at [992, 445] on div "l_troy_one 2025/6/25 2,705 25 106.4萬 查看原始貼文" at bounding box center [630, 349] width 1261 height 699
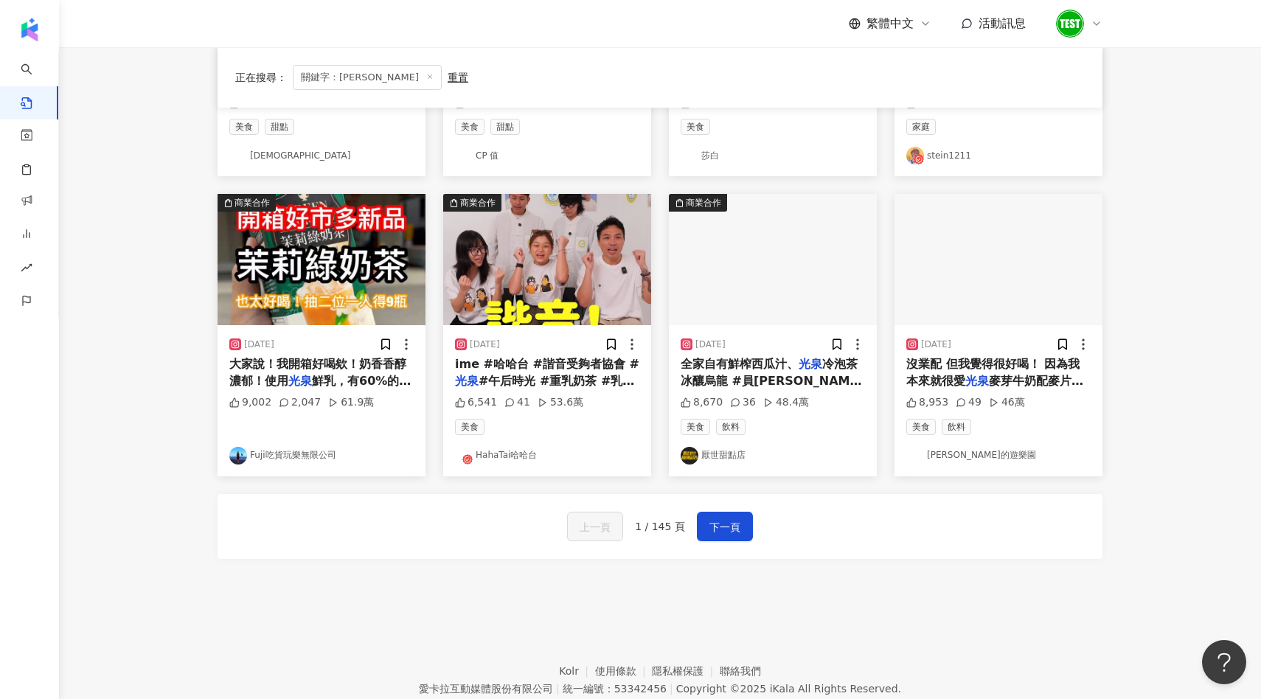
scroll to position [660, 0]
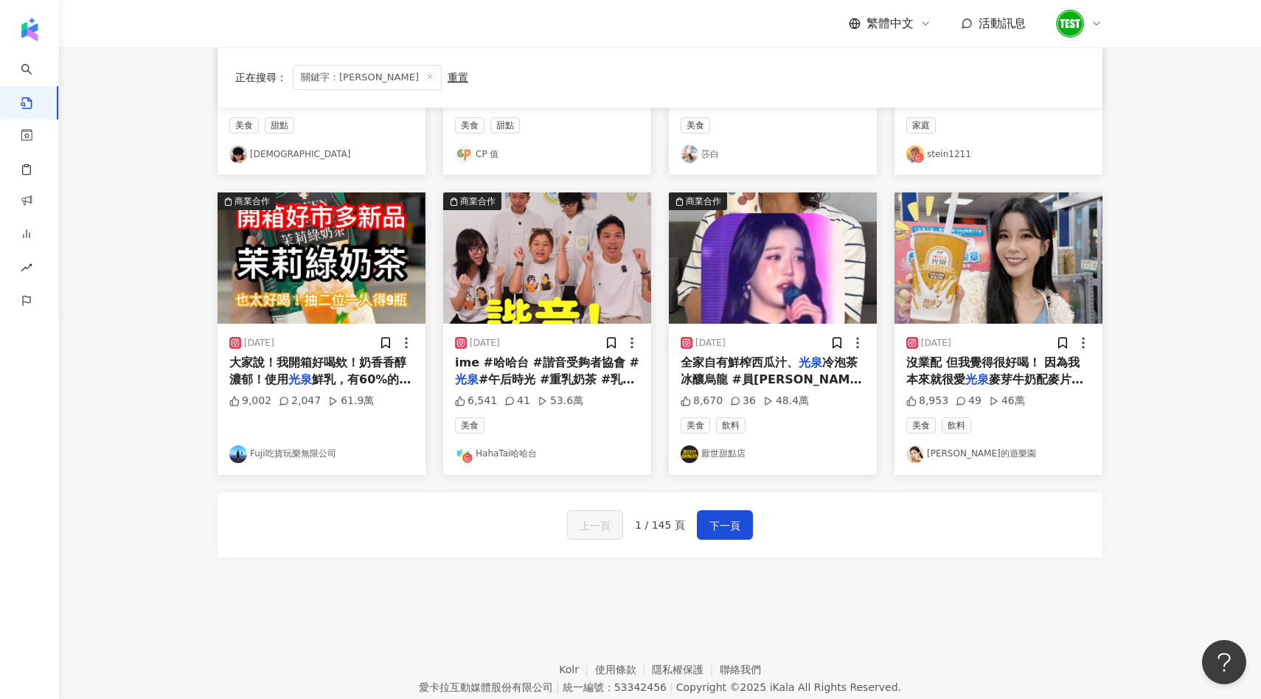
click at [580, 313] on img "button" at bounding box center [547, 257] width 208 height 131
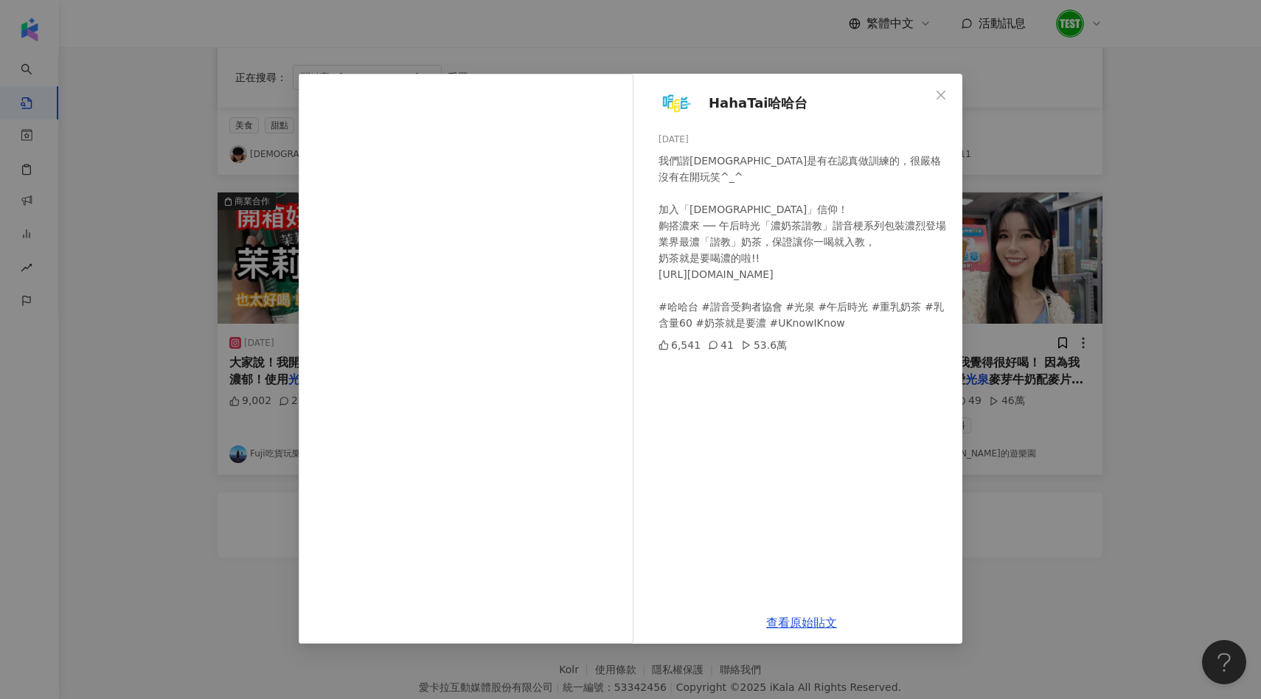
click at [1011, 286] on div "HahaTai哈哈台 2025/8/6 我們諧教是有在認真做訓練的，很嚴格沒有在開玩笑^_^ 加入「諧教」信仰！ 齁搭濃來 ── 午后時光「濃奶茶諧教」諧音梗…" at bounding box center [630, 349] width 1261 height 699
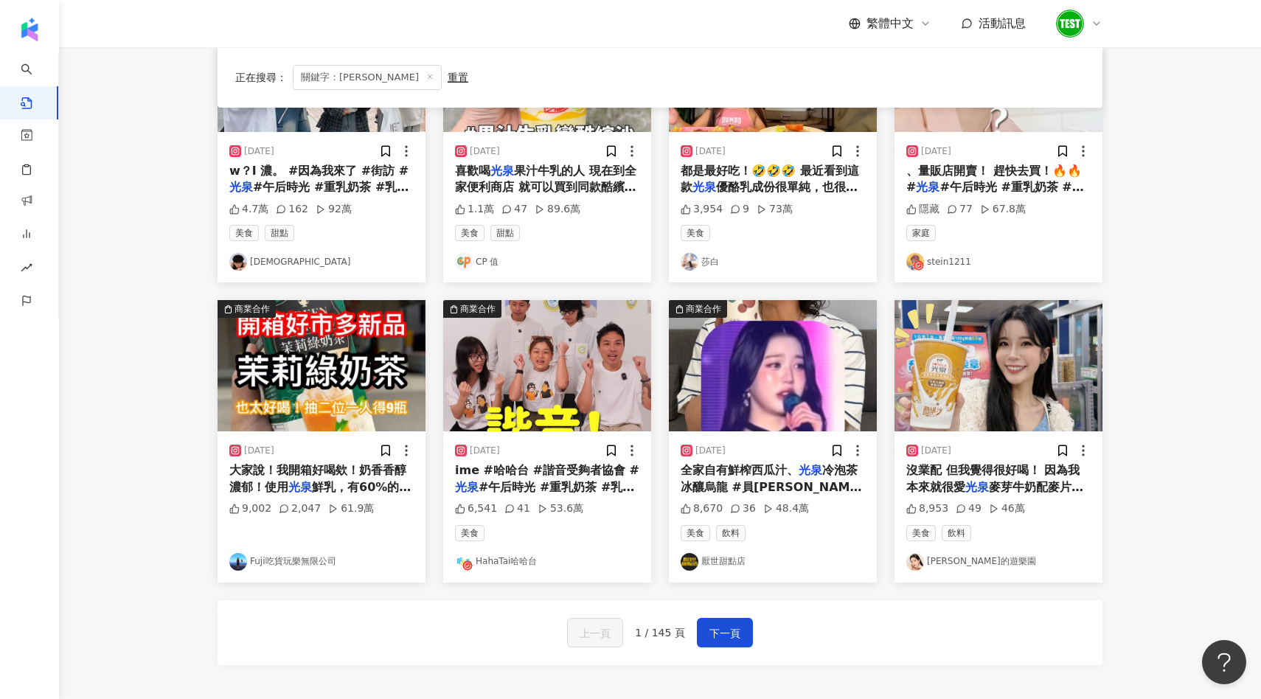
scroll to position [543, 0]
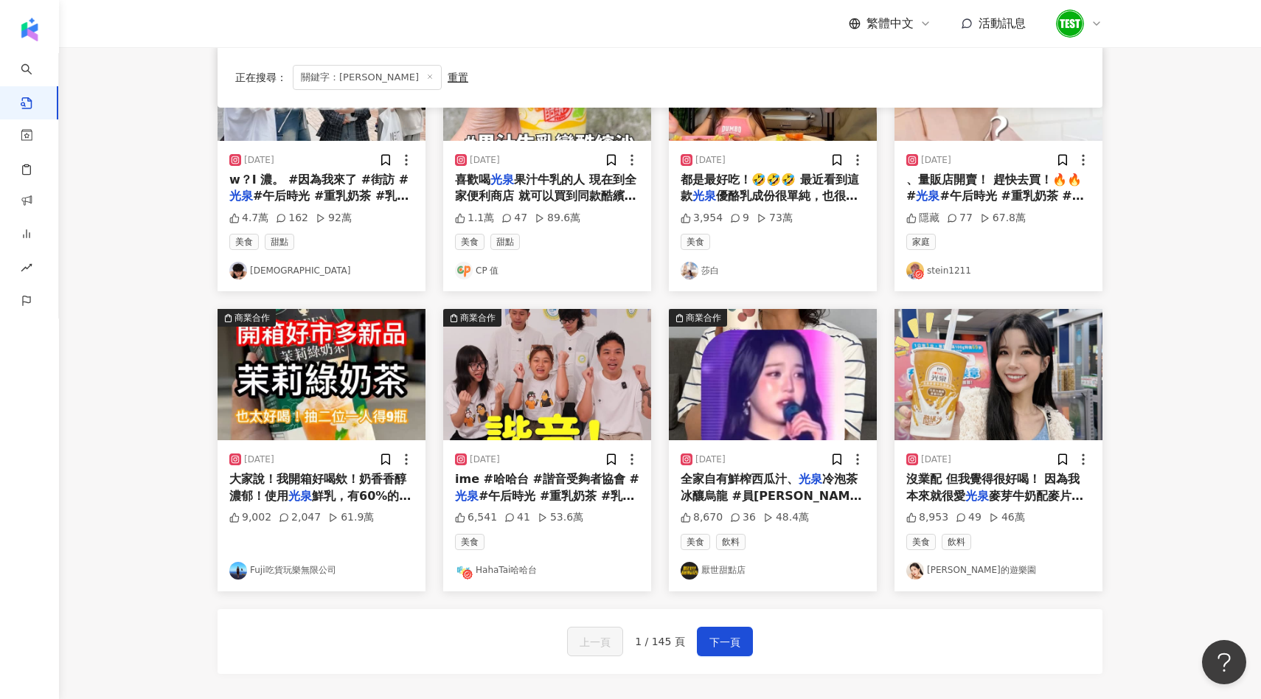
click at [340, 416] on img "button" at bounding box center [321, 374] width 208 height 131
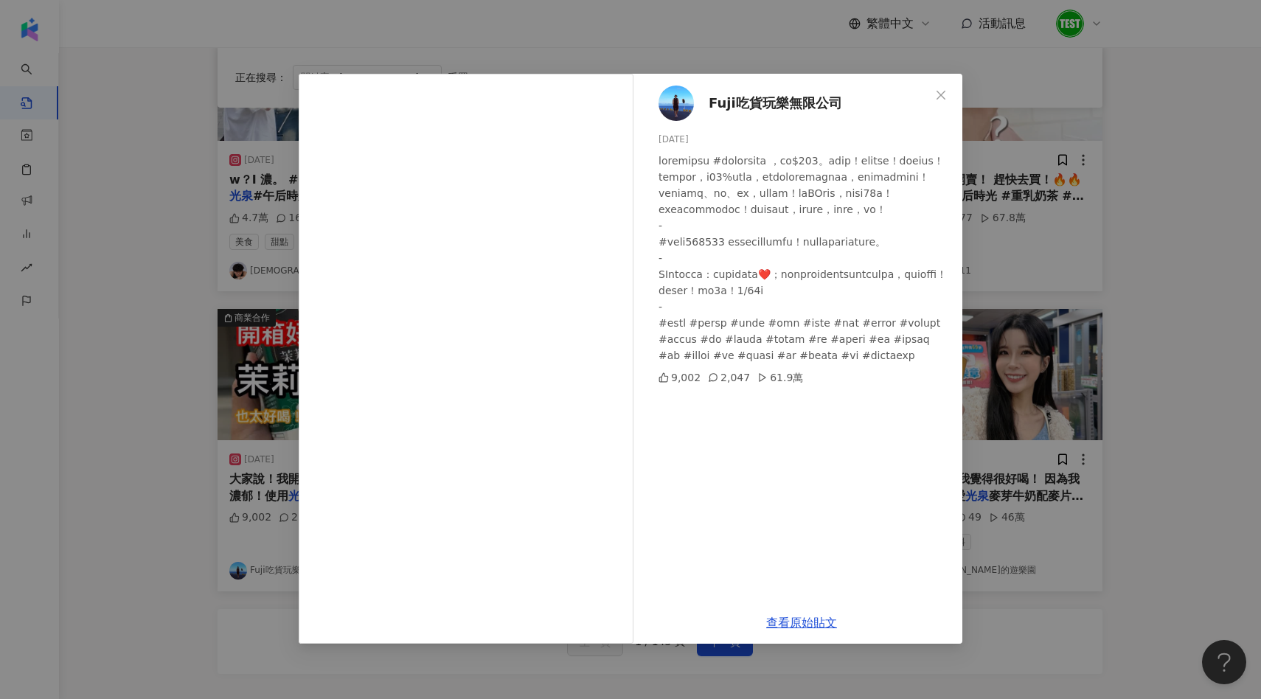
click at [1042, 339] on div "Fuji吃貨玩樂無限公司 2025/7/6 9,002 2,047 61.9萬 查看原始貼文" at bounding box center [630, 349] width 1261 height 699
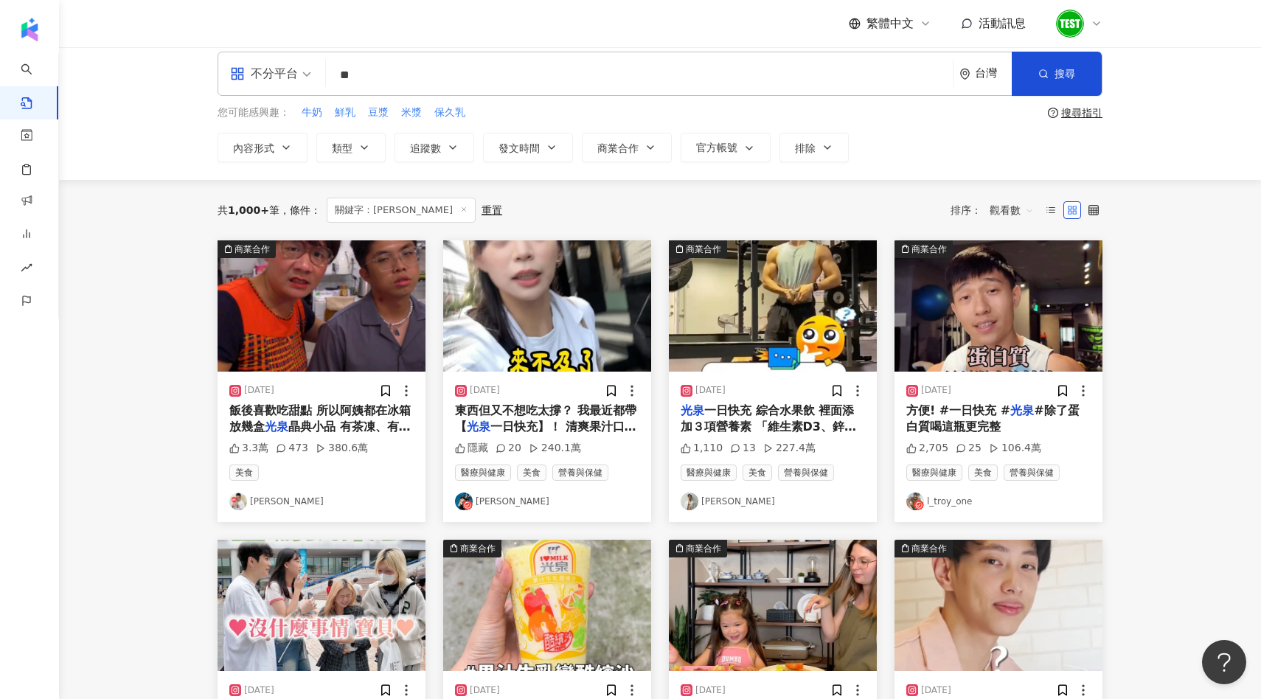
scroll to position [0, 0]
